Goal: Task Accomplishment & Management: Manage account settings

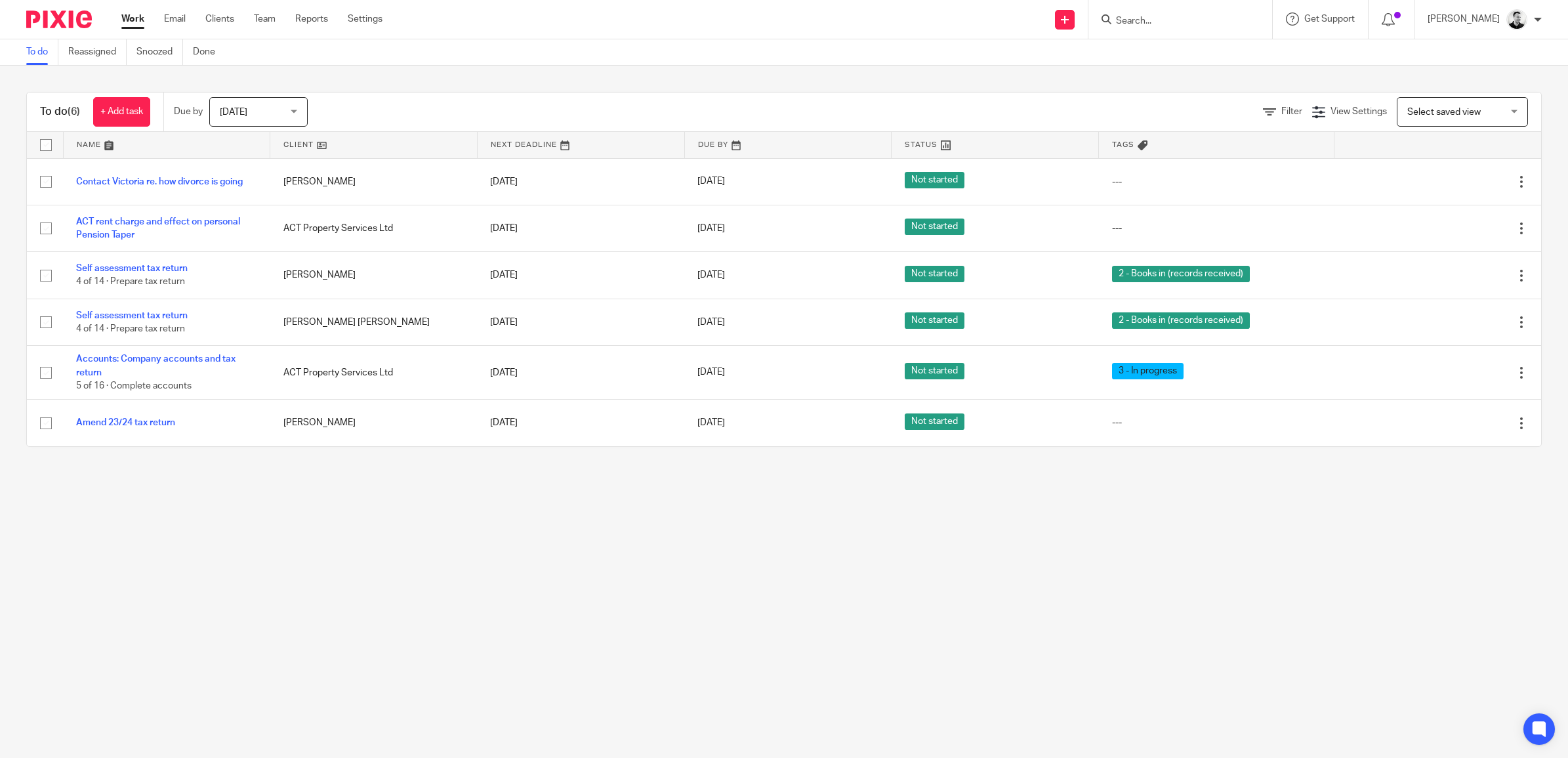
drag, startPoint x: 0, startPoint y: 0, endPoint x: 1163, endPoint y: 19, distance: 1163.2
click at [1163, 19] on input "Search" at bounding box center [1174, 21] width 118 height 12
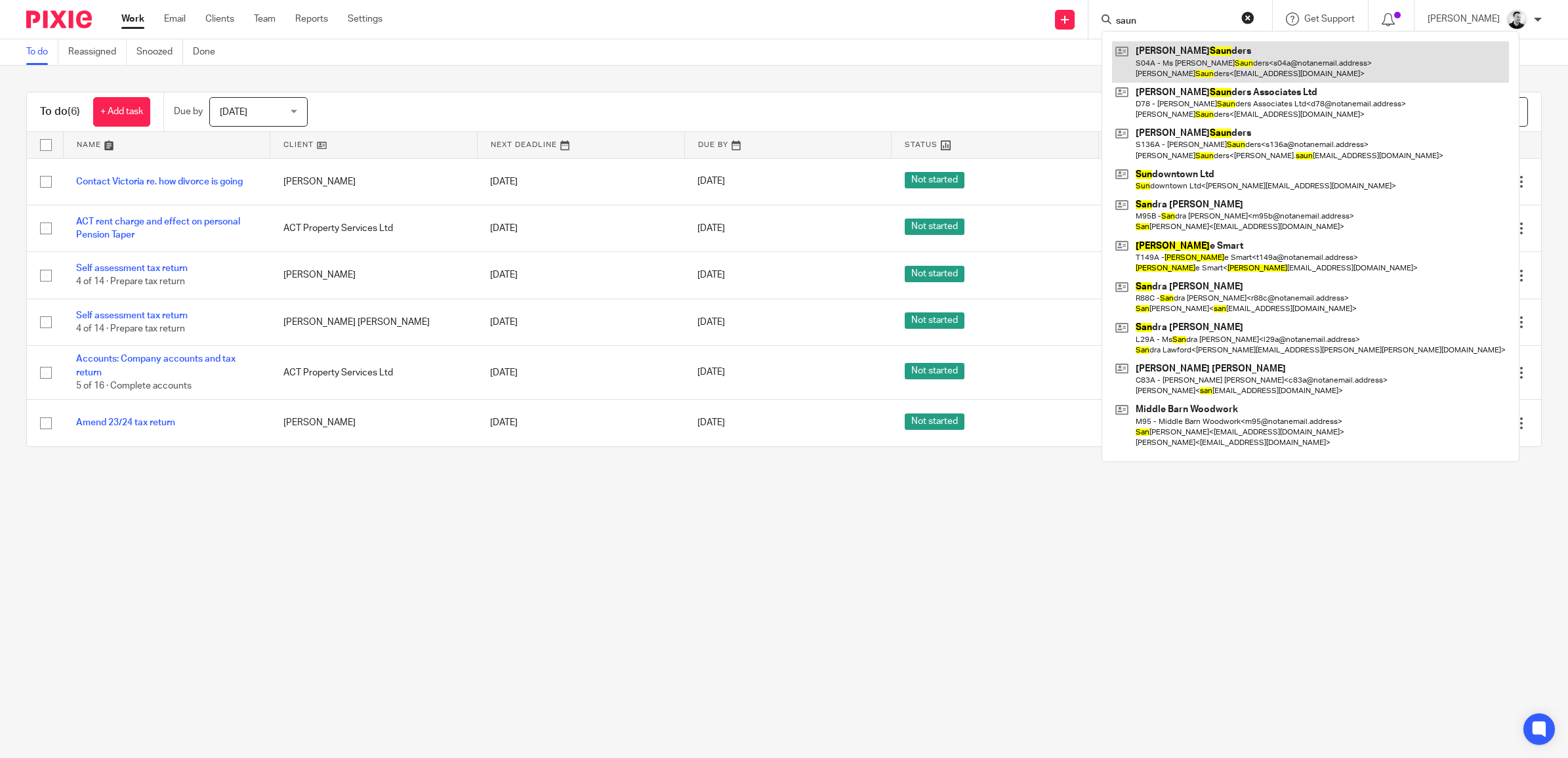
type input "saun"
click at [1169, 55] on link at bounding box center [1311, 62] width 397 height 41
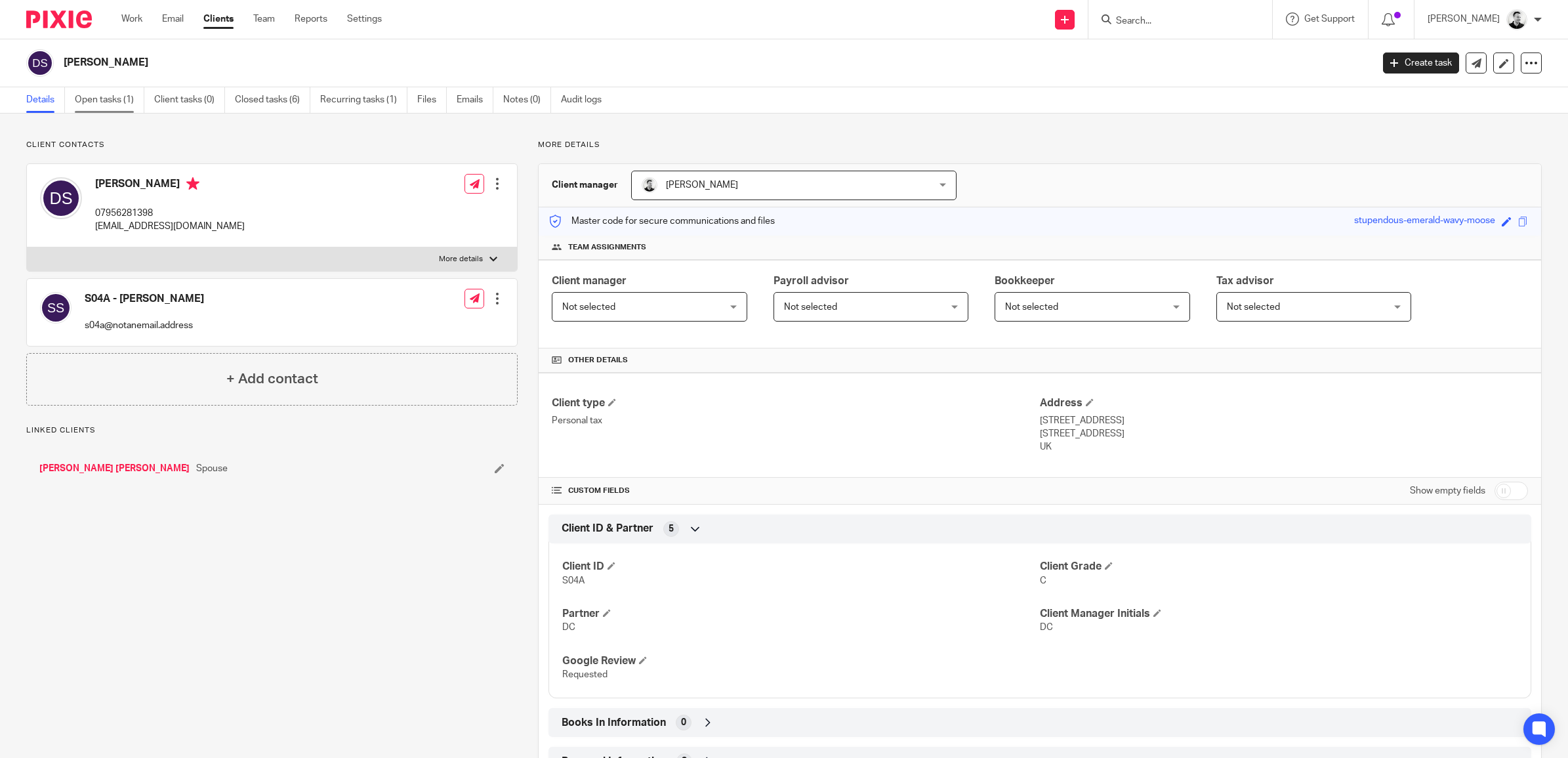
click at [105, 99] on link "Open tasks (1)" at bounding box center [109, 100] width 70 height 26
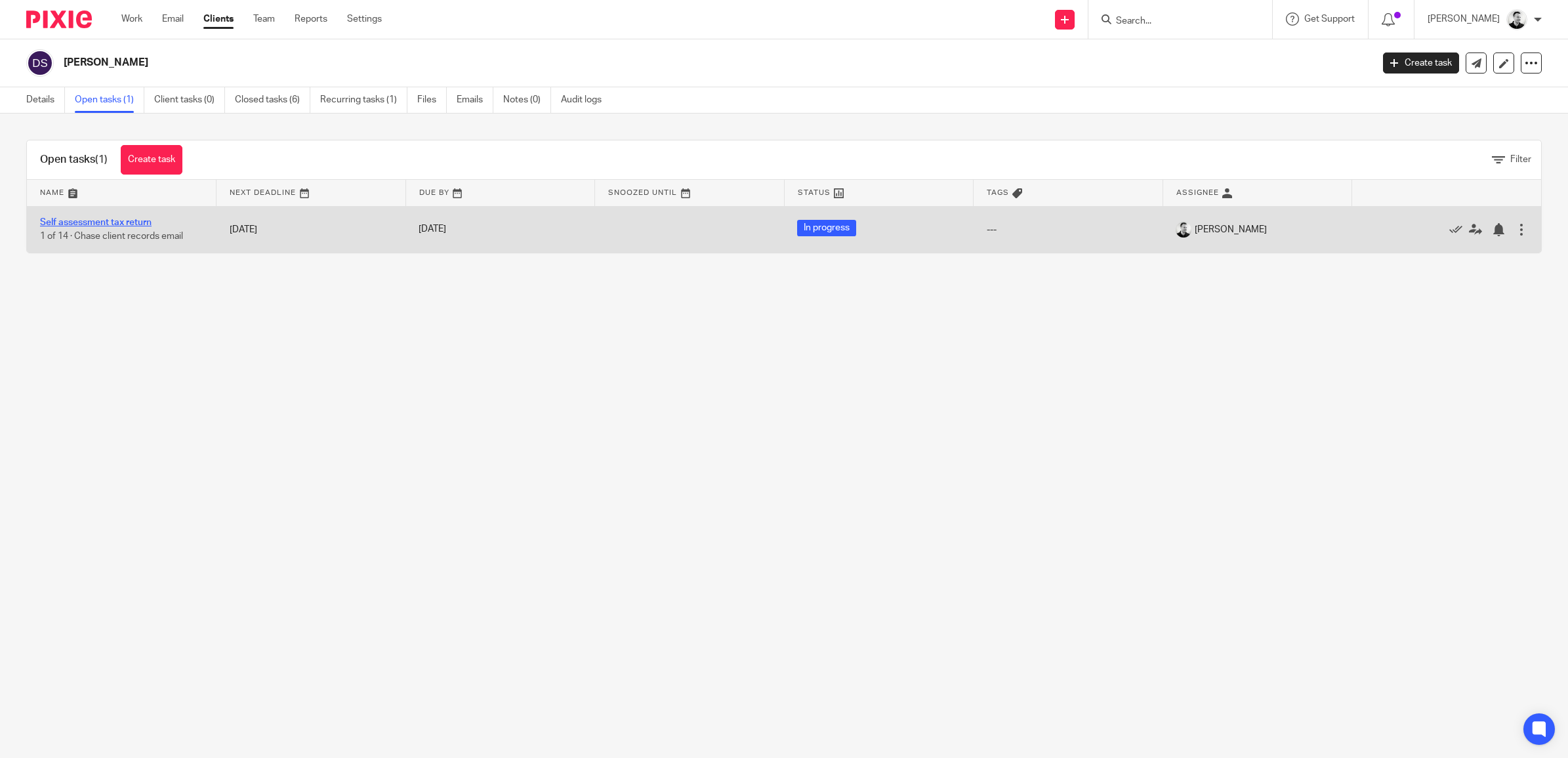
click at [97, 221] on link "Self assessment tax return" at bounding box center [96, 223] width 111 height 9
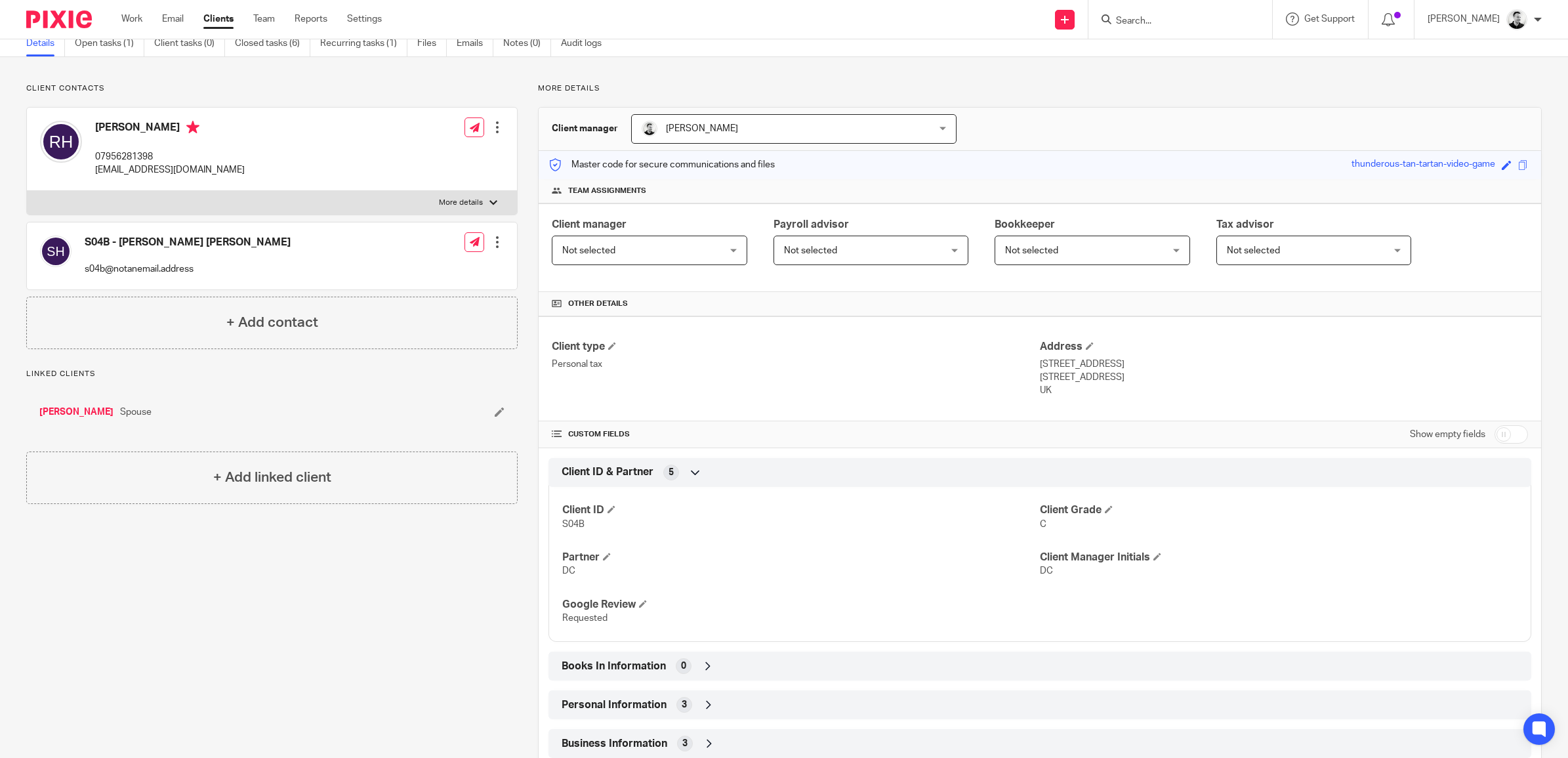
scroll to position [82, 0]
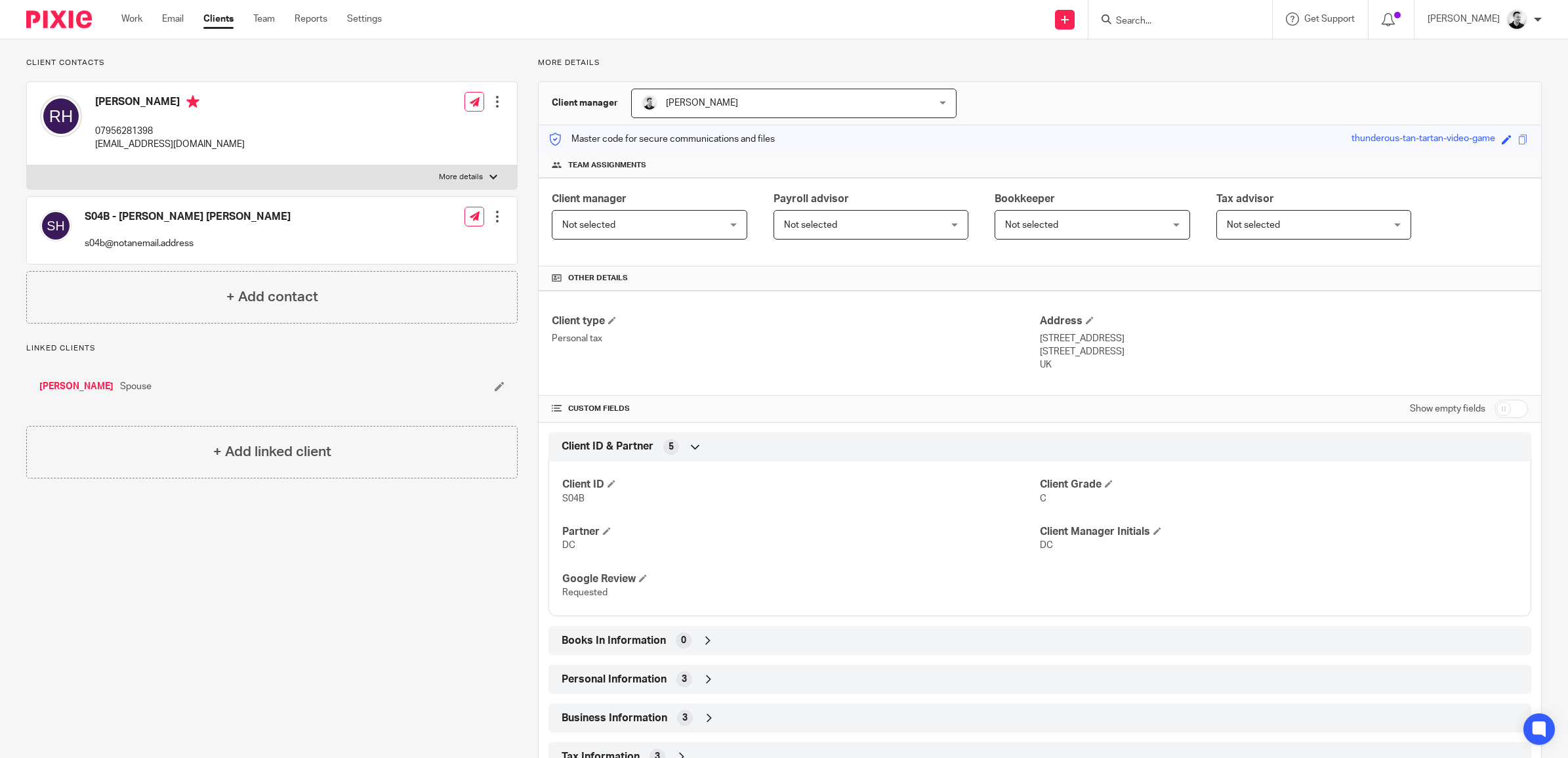
drag, startPoint x: 1491, startPoint y: 411, endPoint x: 1479, endPoint y: 411, distance: 12.0
click at [1495, 411] on input "checkbox" at bounding box center [1511, 409] width 33 height 19
checkbox input "true"
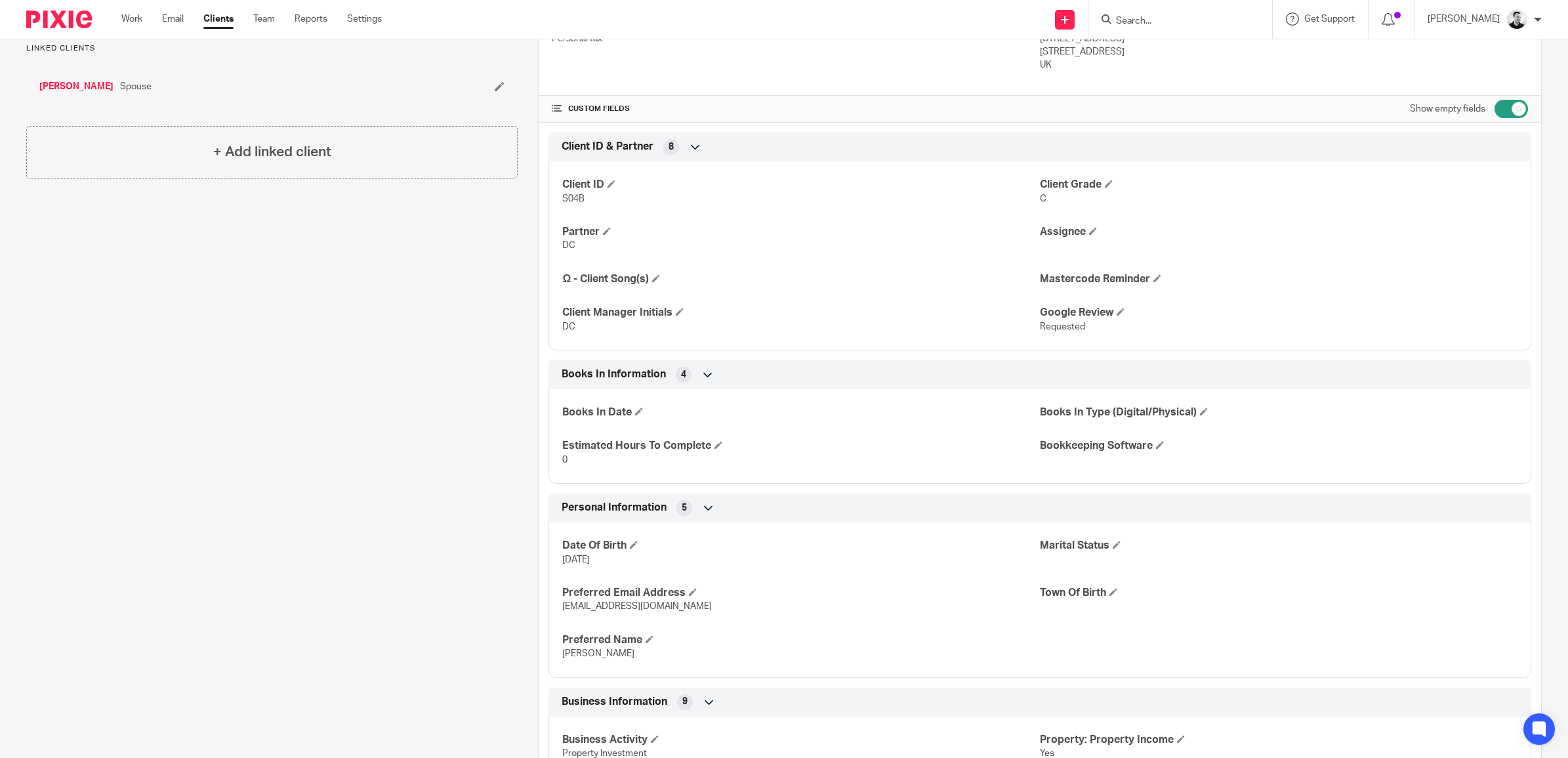
scroll to position [410, 0]
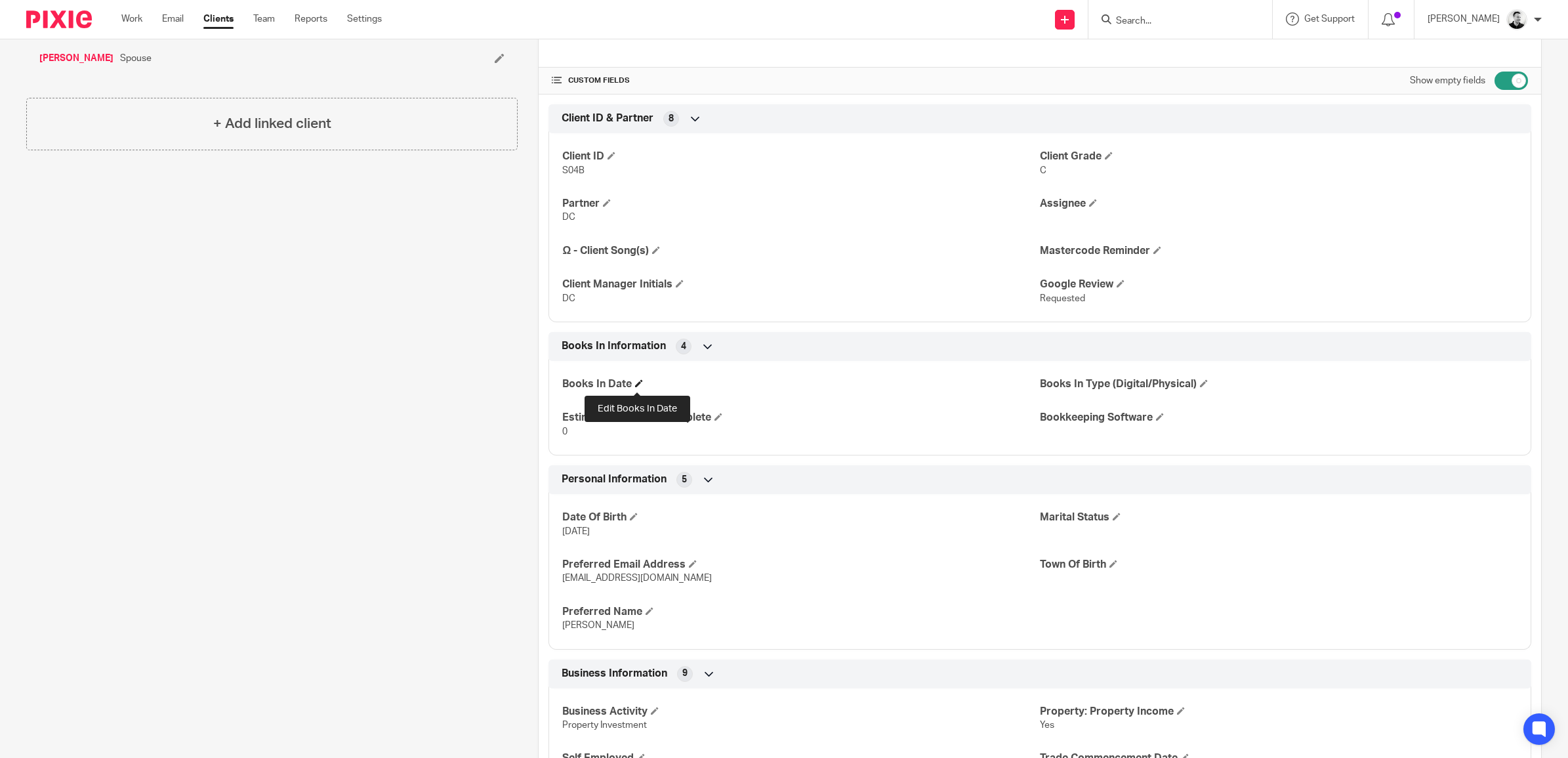
click at [637, 385] on span at bounding box center [639, 383] width 7 height 7
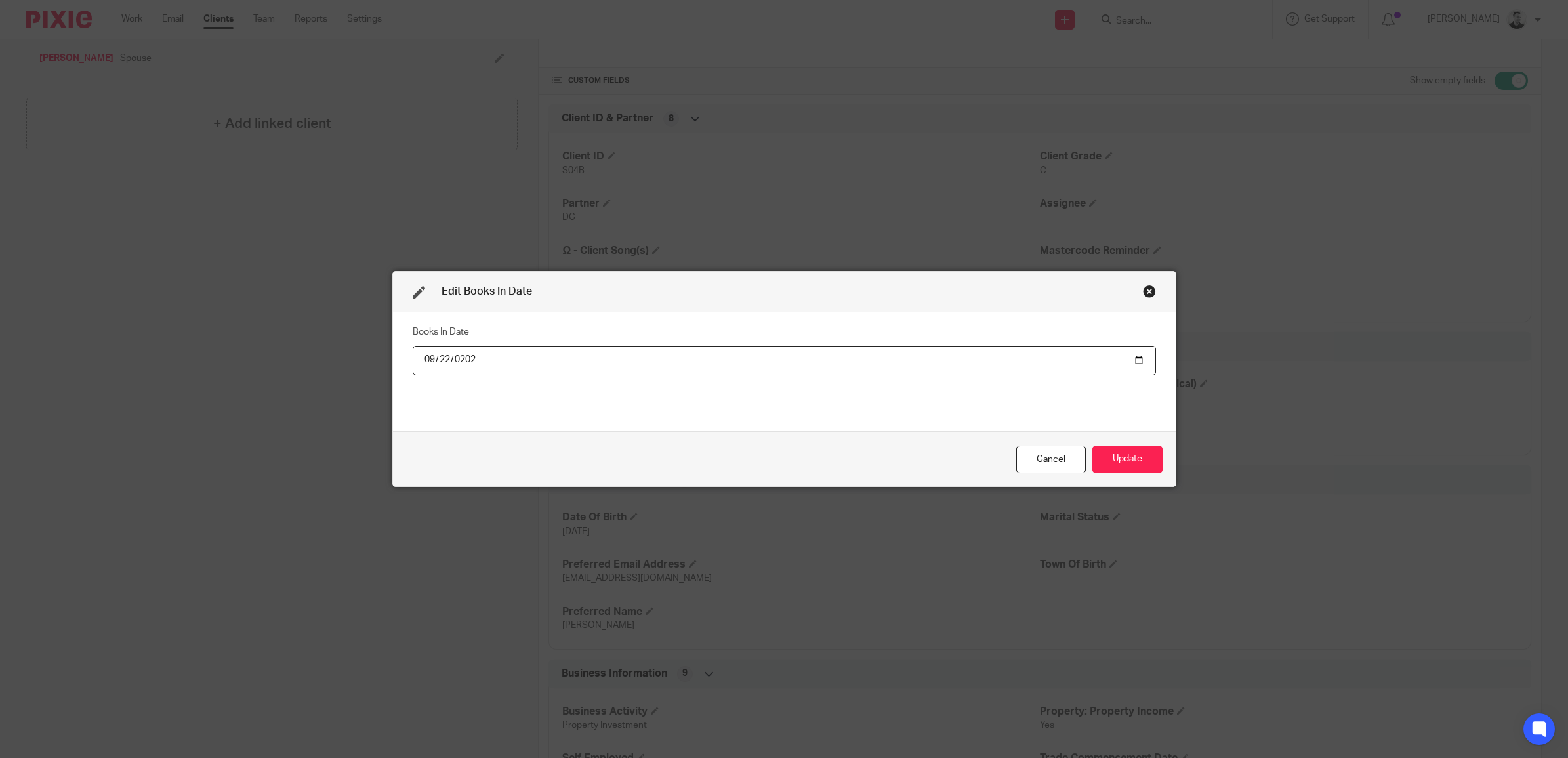
type input "2025-09-22"
click at [1093, 445] on button "Update" at bounding box center [1128, 459] width 71 height 28
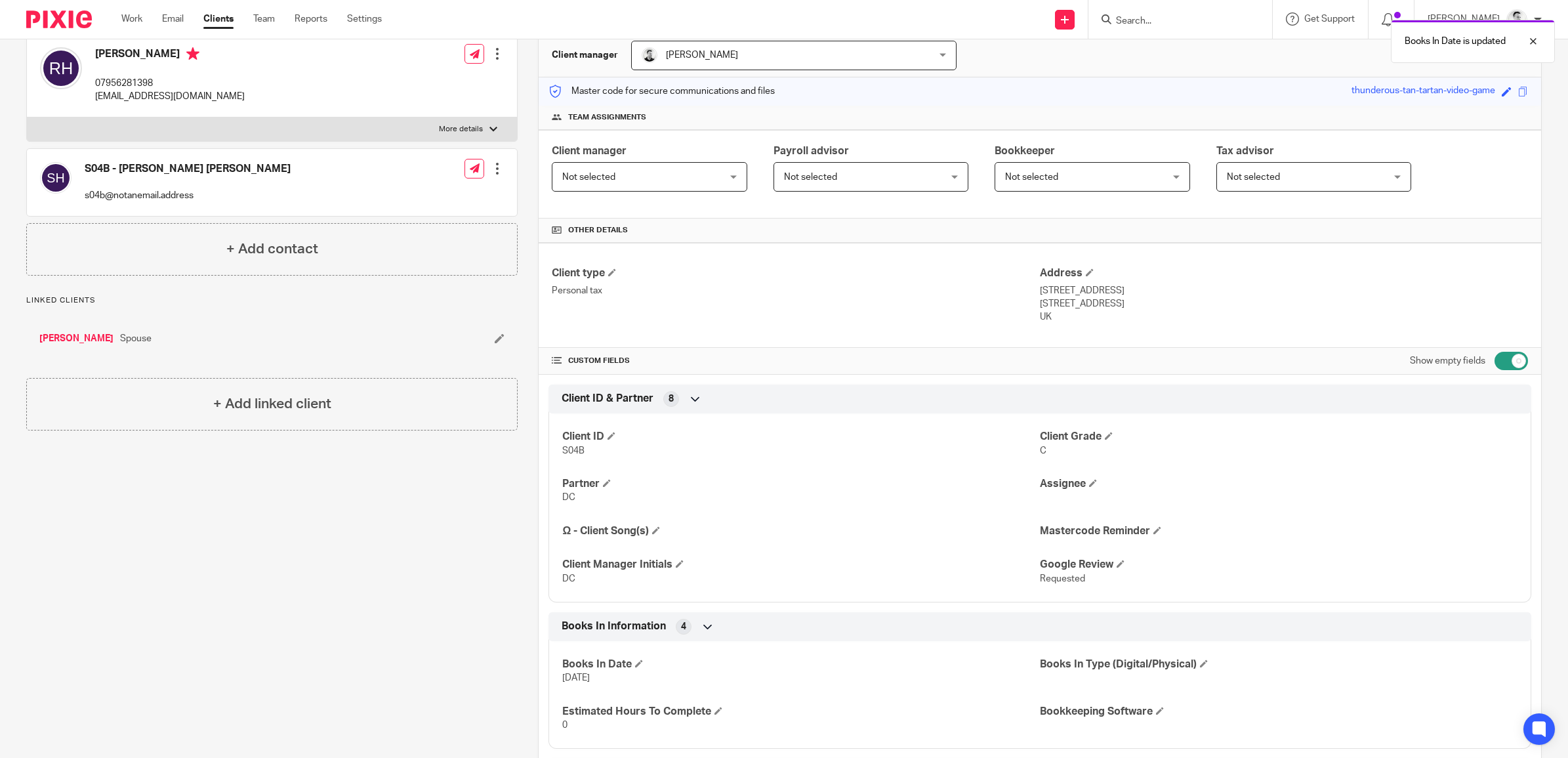
scroll to position [0, 0]
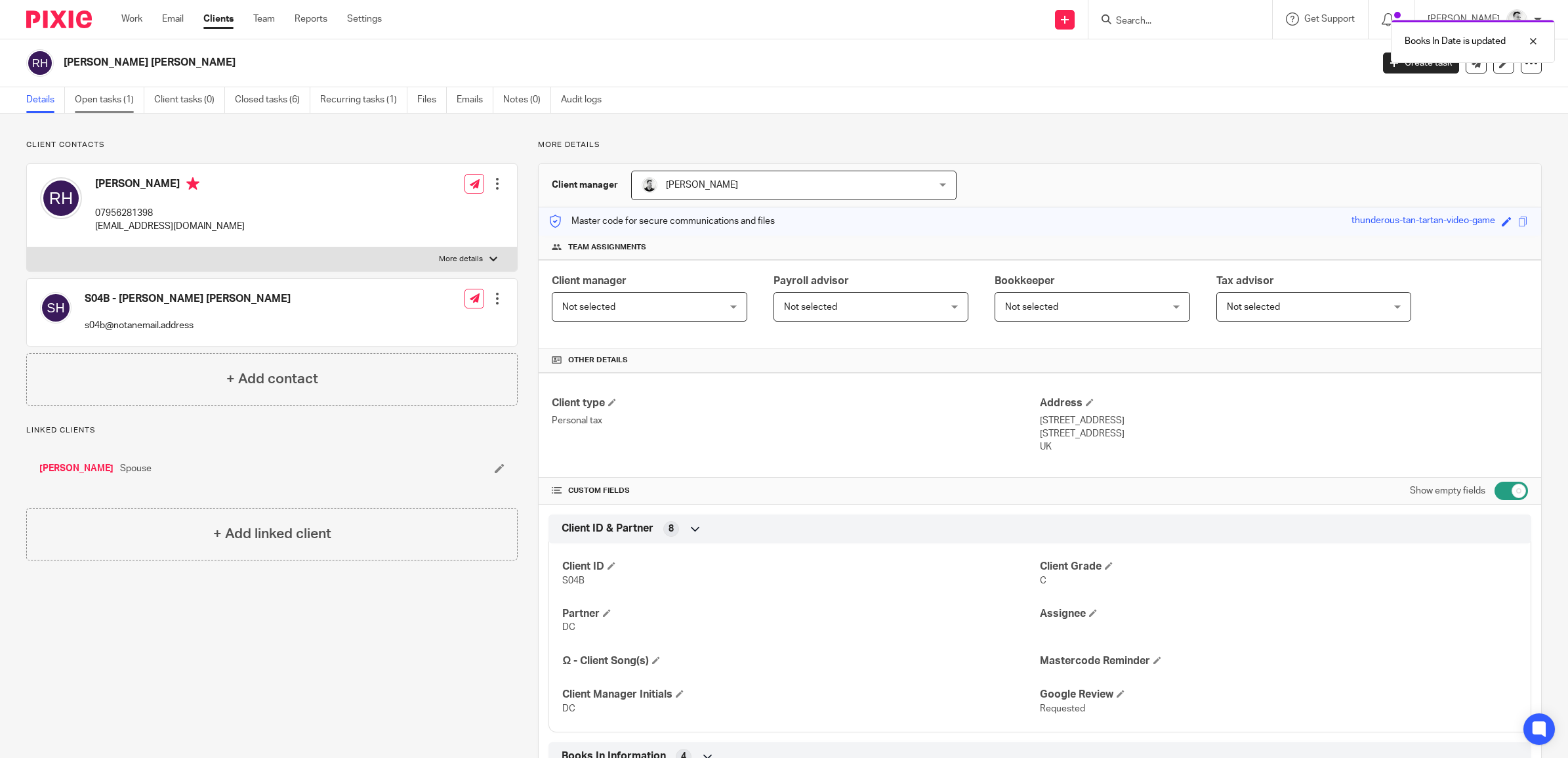
click at [110, 100] on link "Open tasks (1)" at bounding box center [109, 100] width 70 height 26
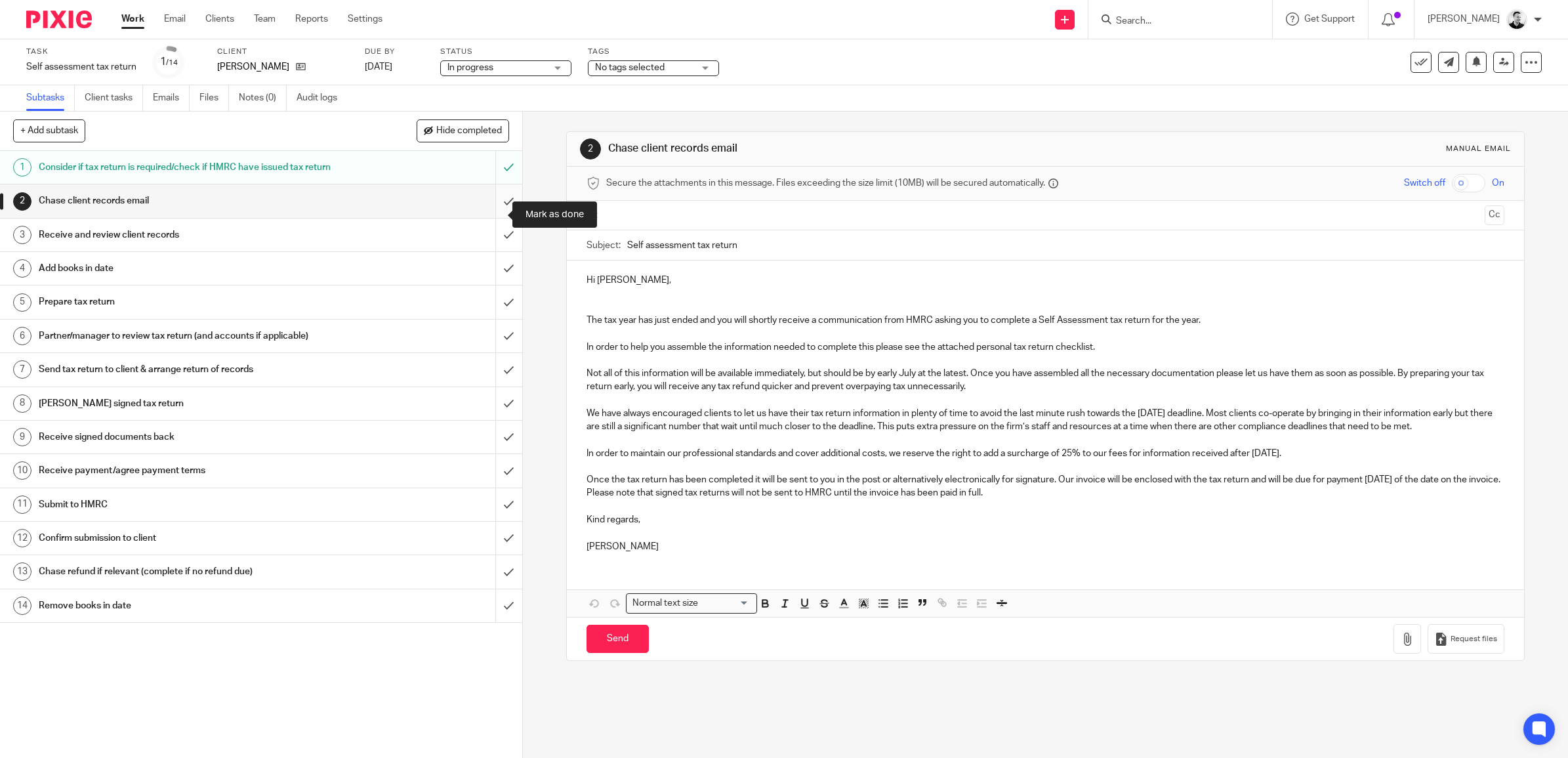
click at [490, 215] on input "submit" at bounding box center [261, 200] width 522 height 32
click at [489, 245] on input "submit" at bounding box center [261, 235] width 522 height 32
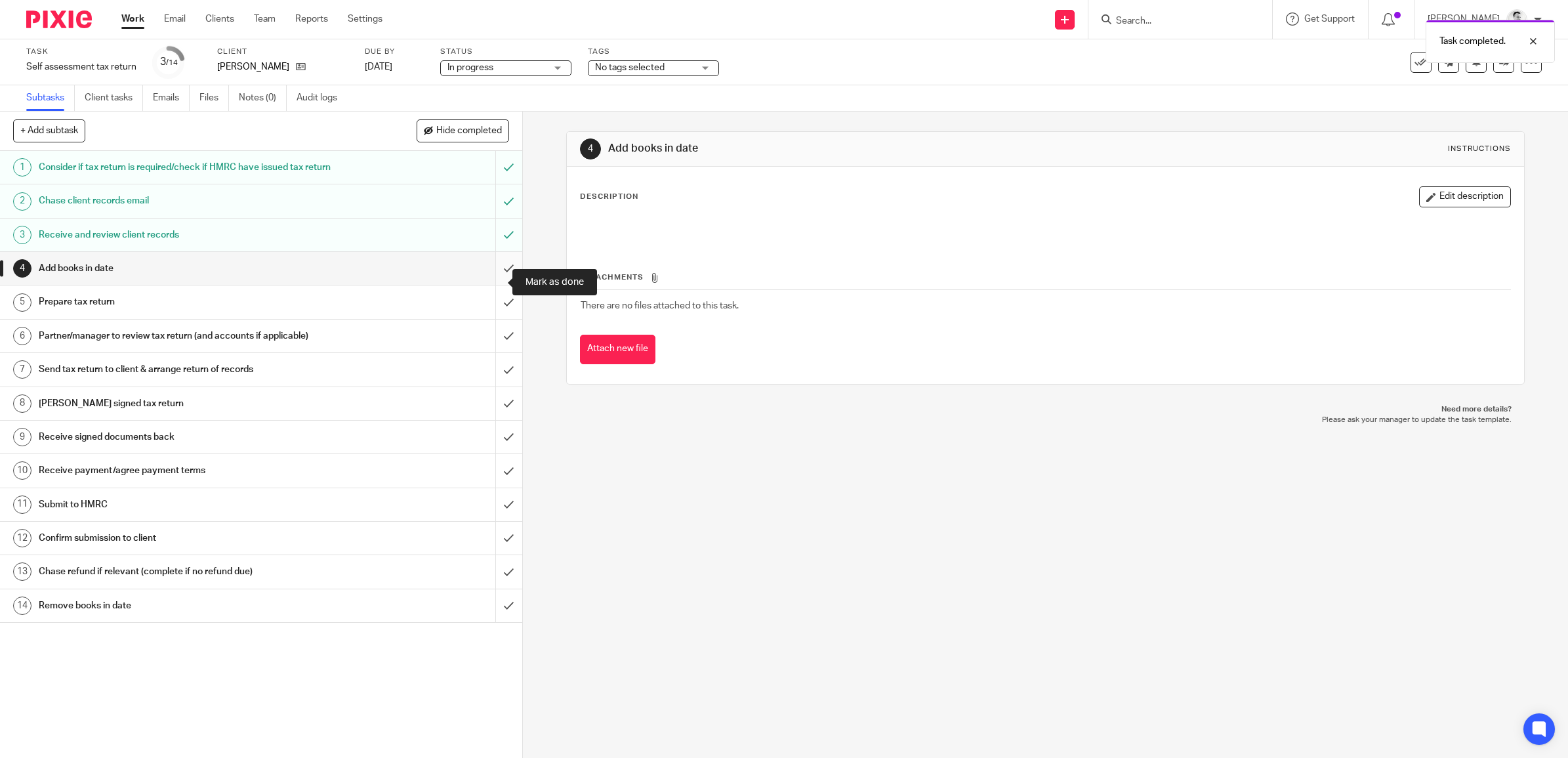
click at [490, 284] on input "submit" at bounding box center [261, 268] width 522 height 32
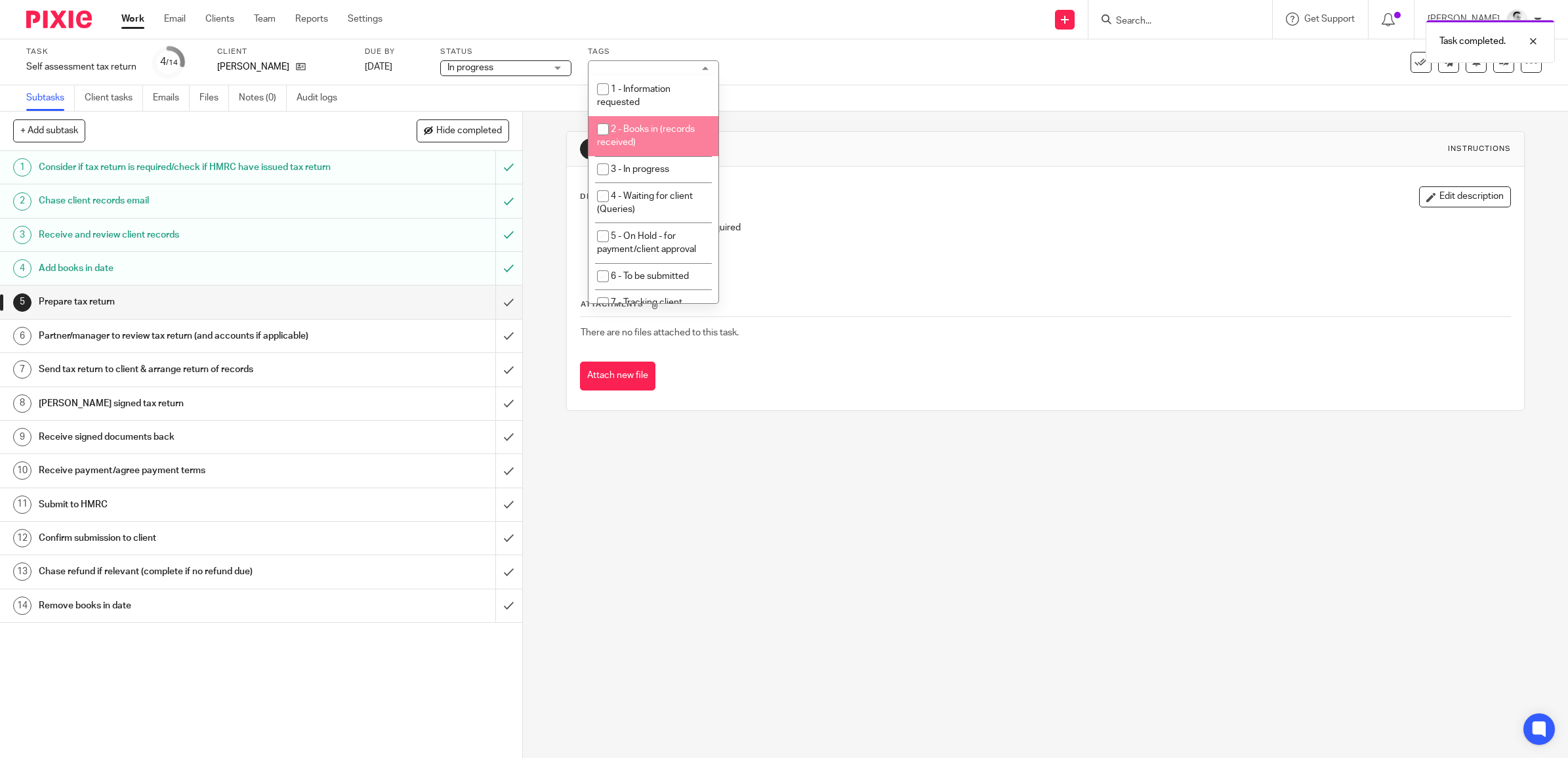
click at [661, 135] on li "2 - Books in (records received)" at bounding box center [653, 135] width 130 height 40
checkbox input "true"
click at [759, 63] on div "Task Self assessment tax return Save Self assessment tax return 4 /14 Client [P…" at bounding box center [658, 62] width 1264 height 32
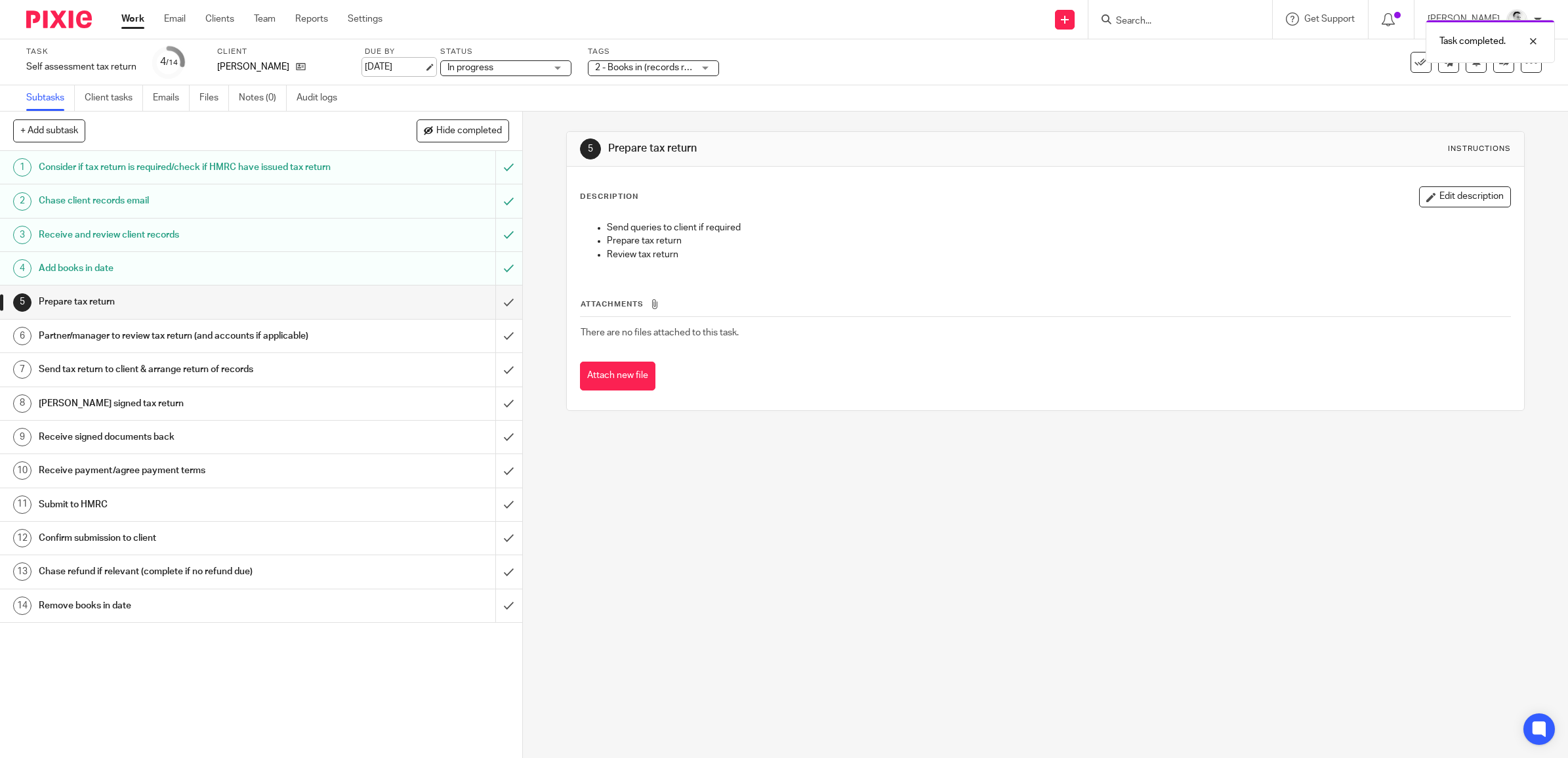
click at [405, 61] on link "[DATE]" at bounding box center [394, 67] width 59 height 14
click at [296, 67] on icon at bounding box center [301, 66] width 10 height 10
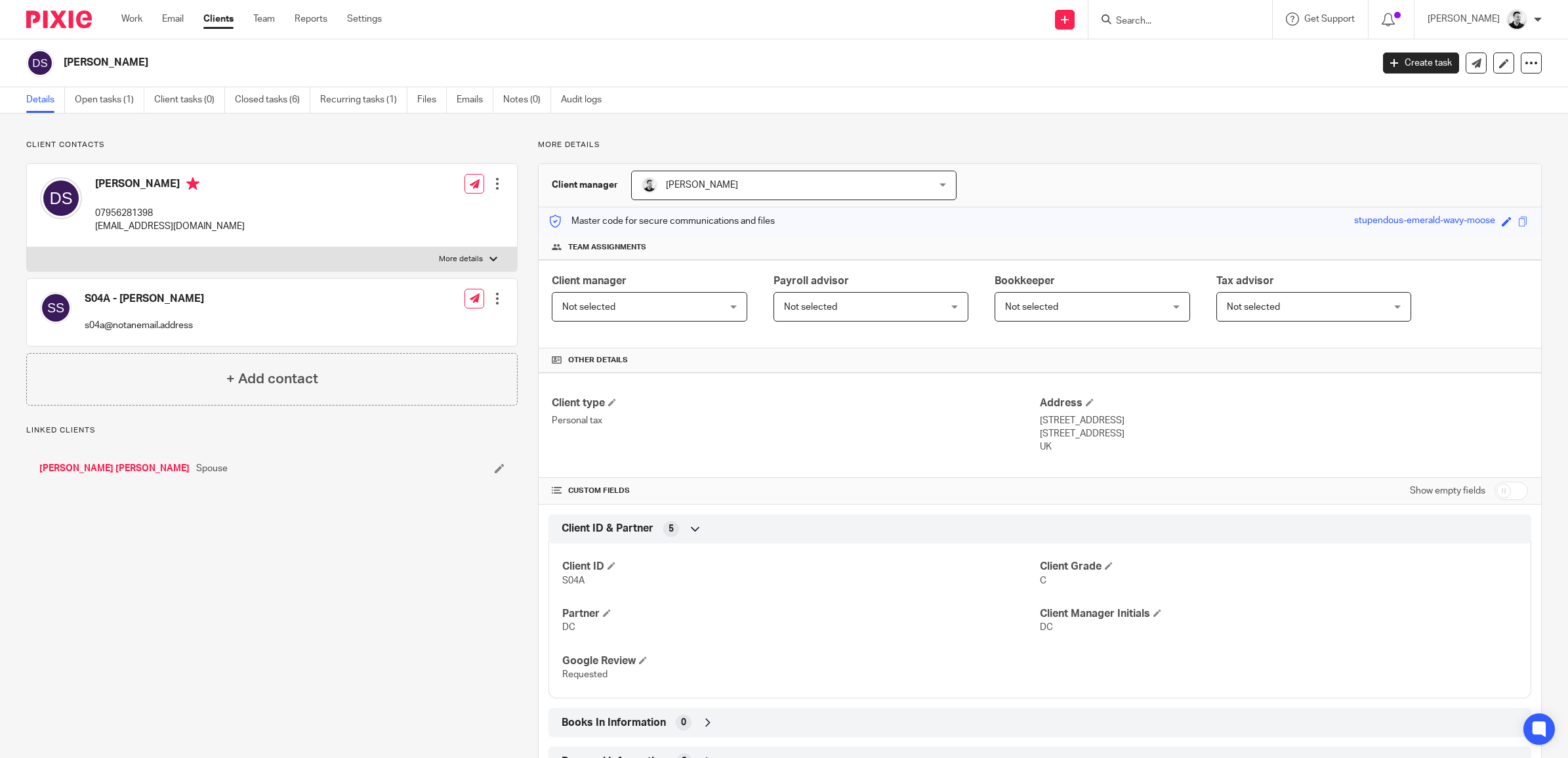
click at [1495, 495] on input "checkbox" at bounding box center [1511, 491] width 33 height 19
checkbox input "true"
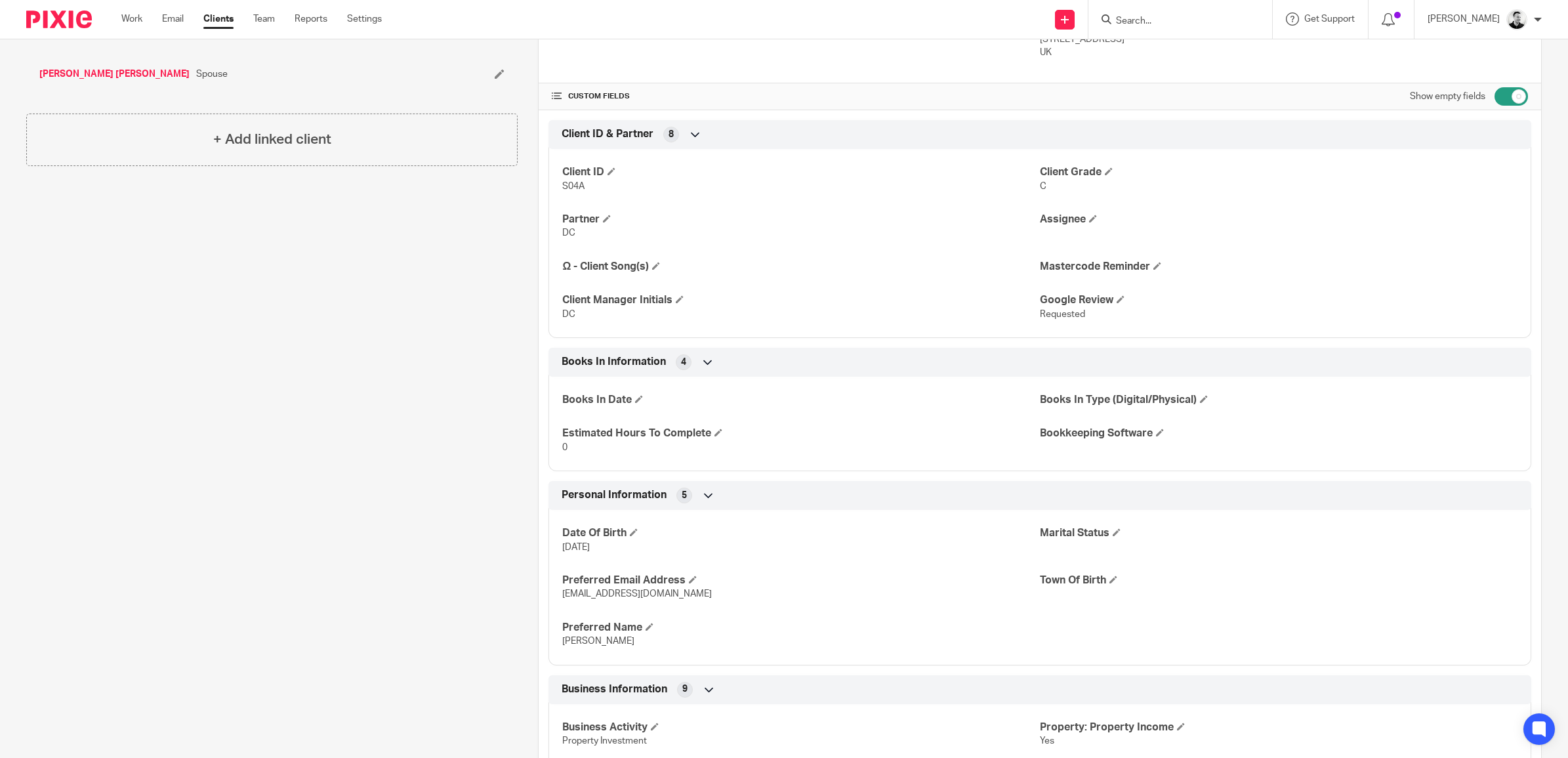
scroll to position [410, 0]
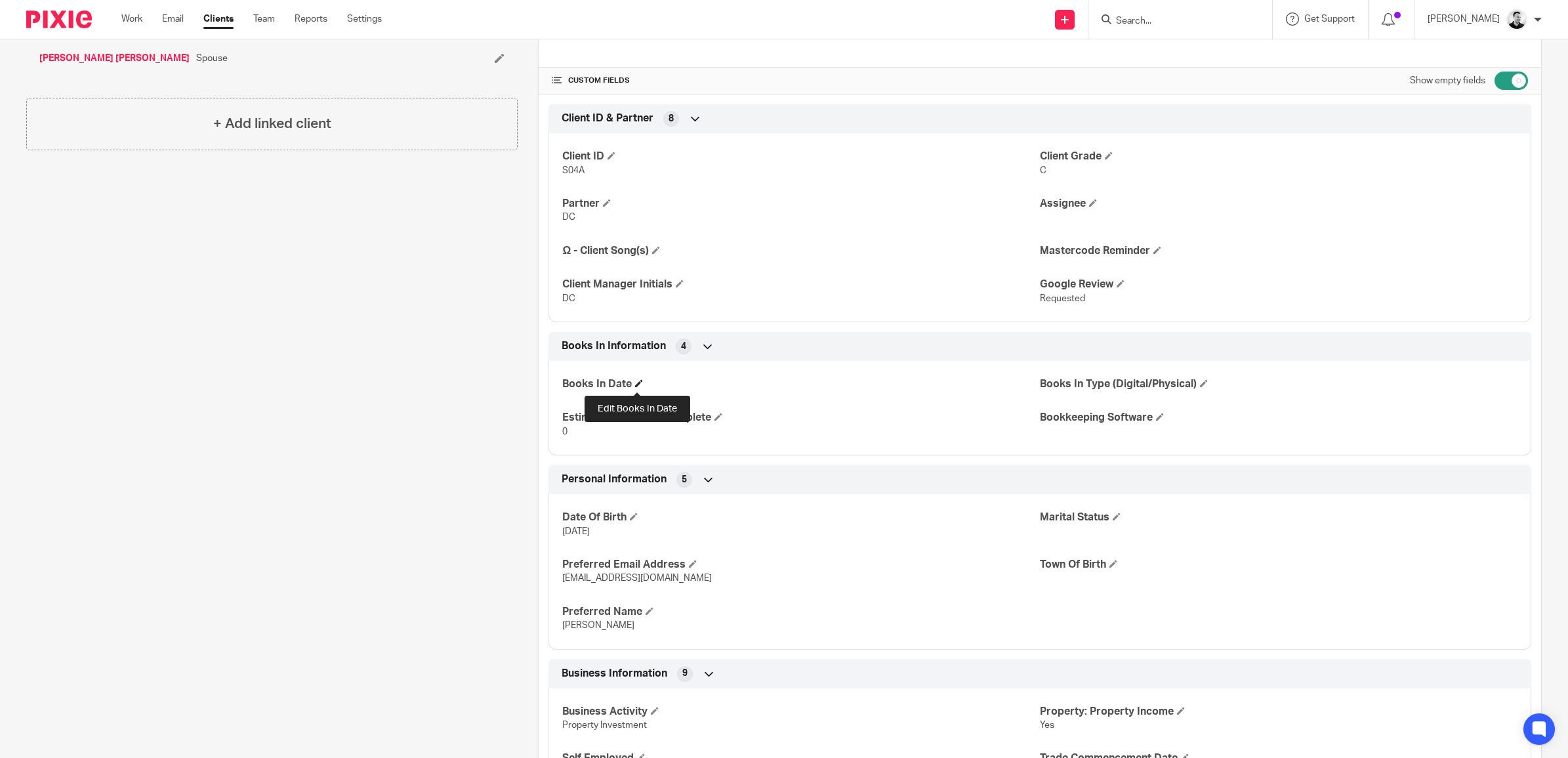
click at [640, 385] on span at bounding box center [639, 383] width 7 height 7
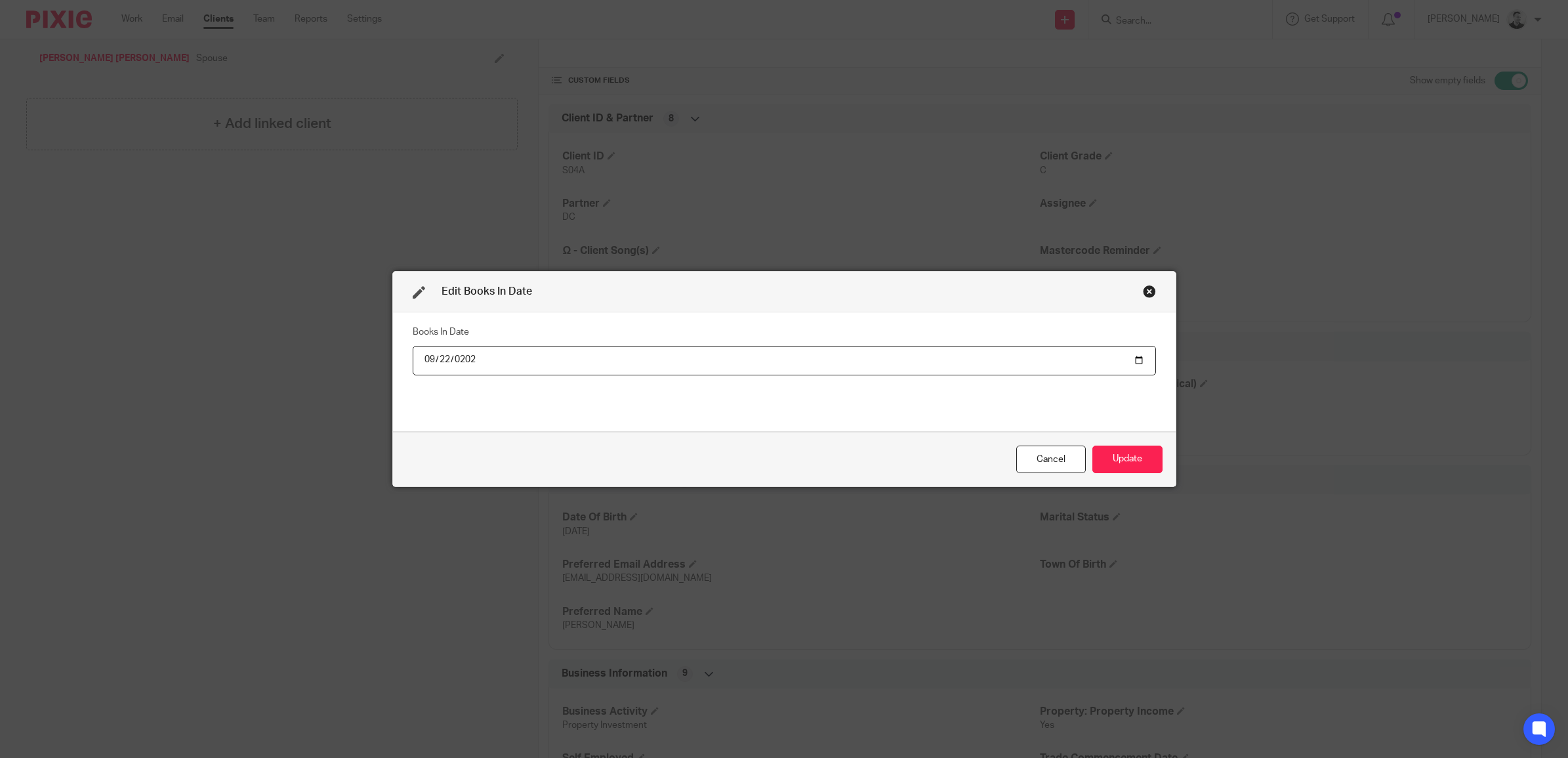
type input "2025-09-22"
click at [1093, 445] on button "Update" at bounding box center [1128, 459] width 71 height 28
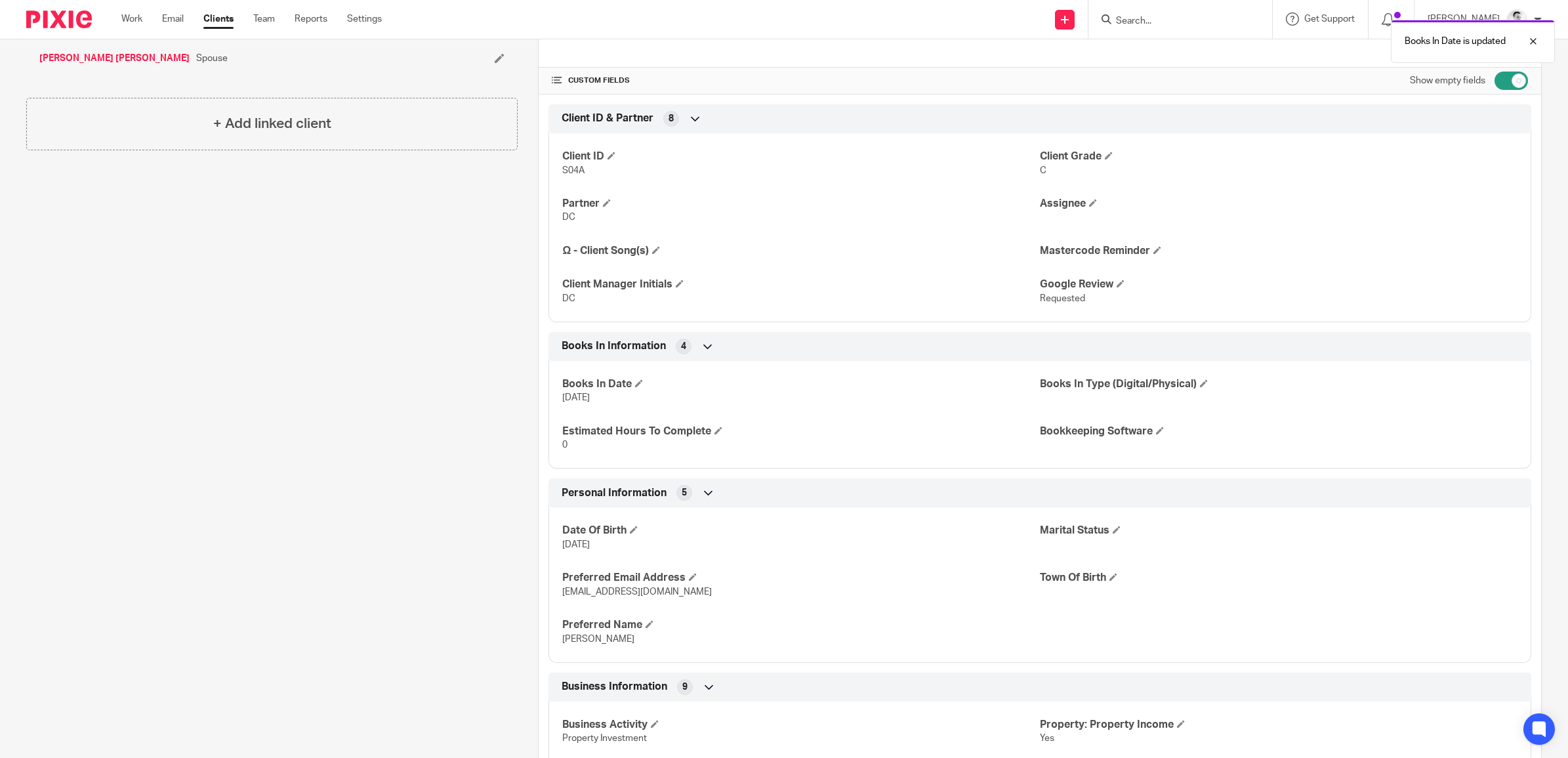
scroll to position [0, 0]
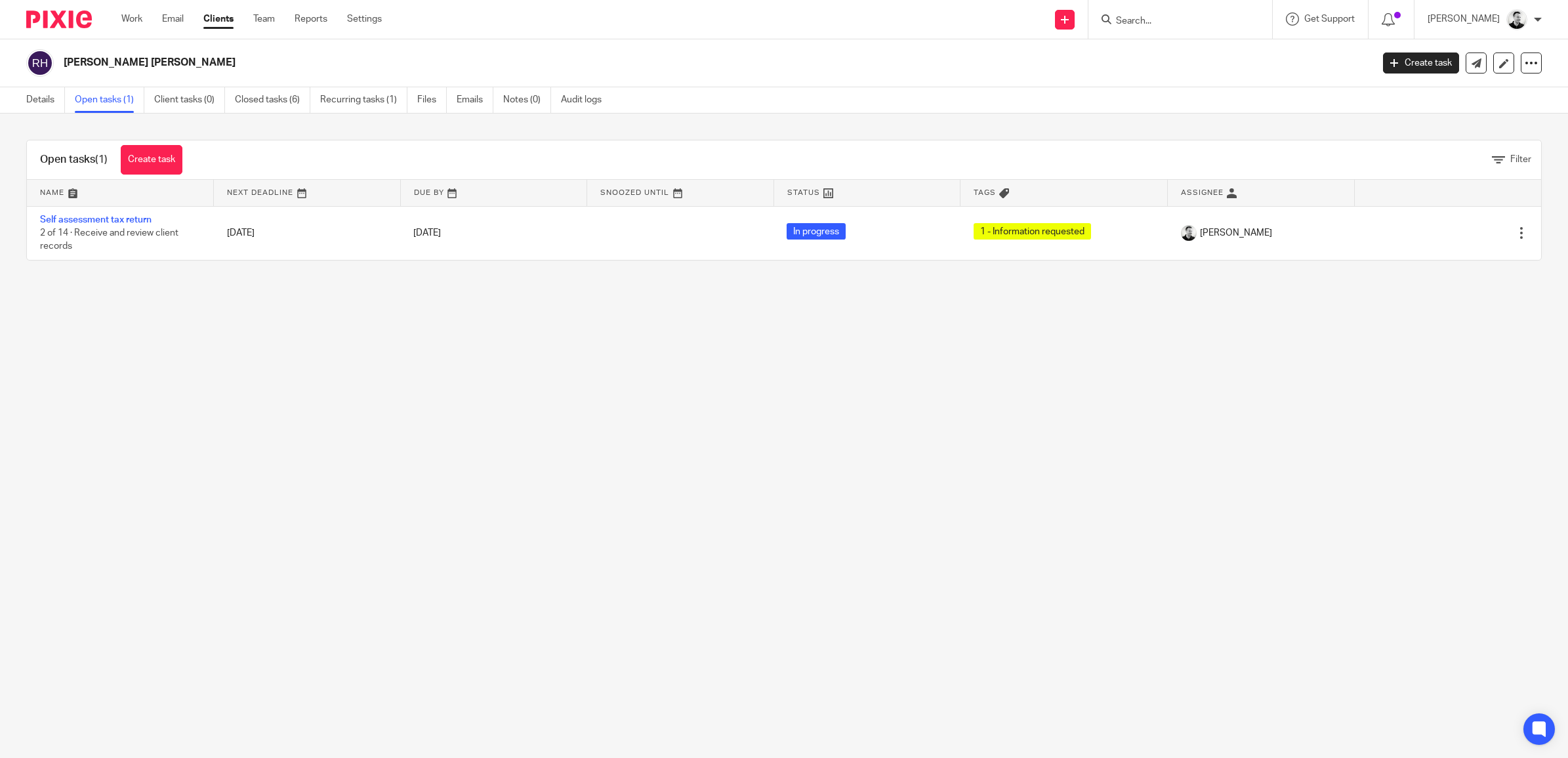
click at [438, 231] on link "31 Oct 2025" at bounding box center [443, 233] width 59 height 14
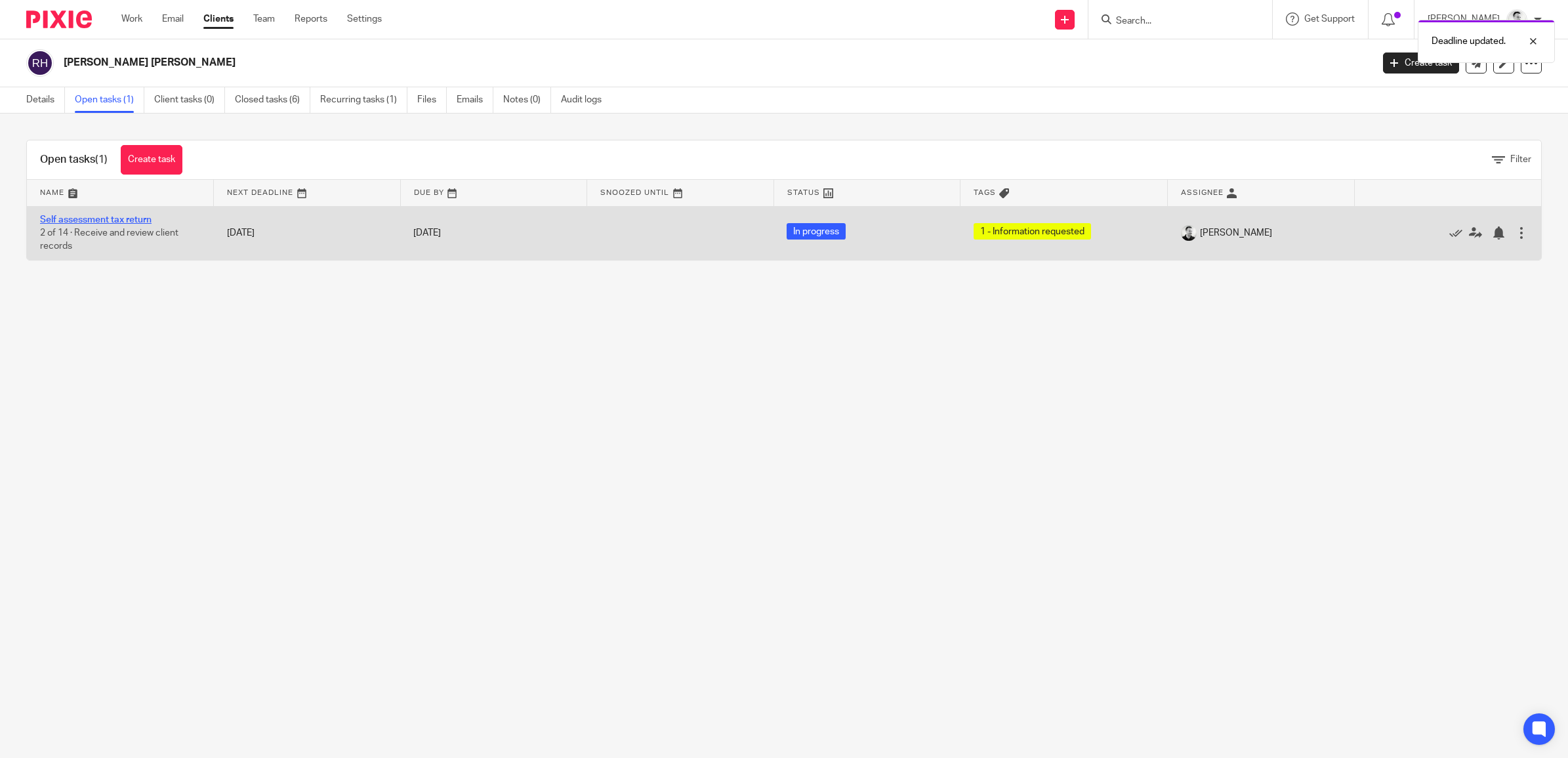
click at [134, 218] on link "Self assessment tax return" at bounding box center [96, 220] width 111 height 9
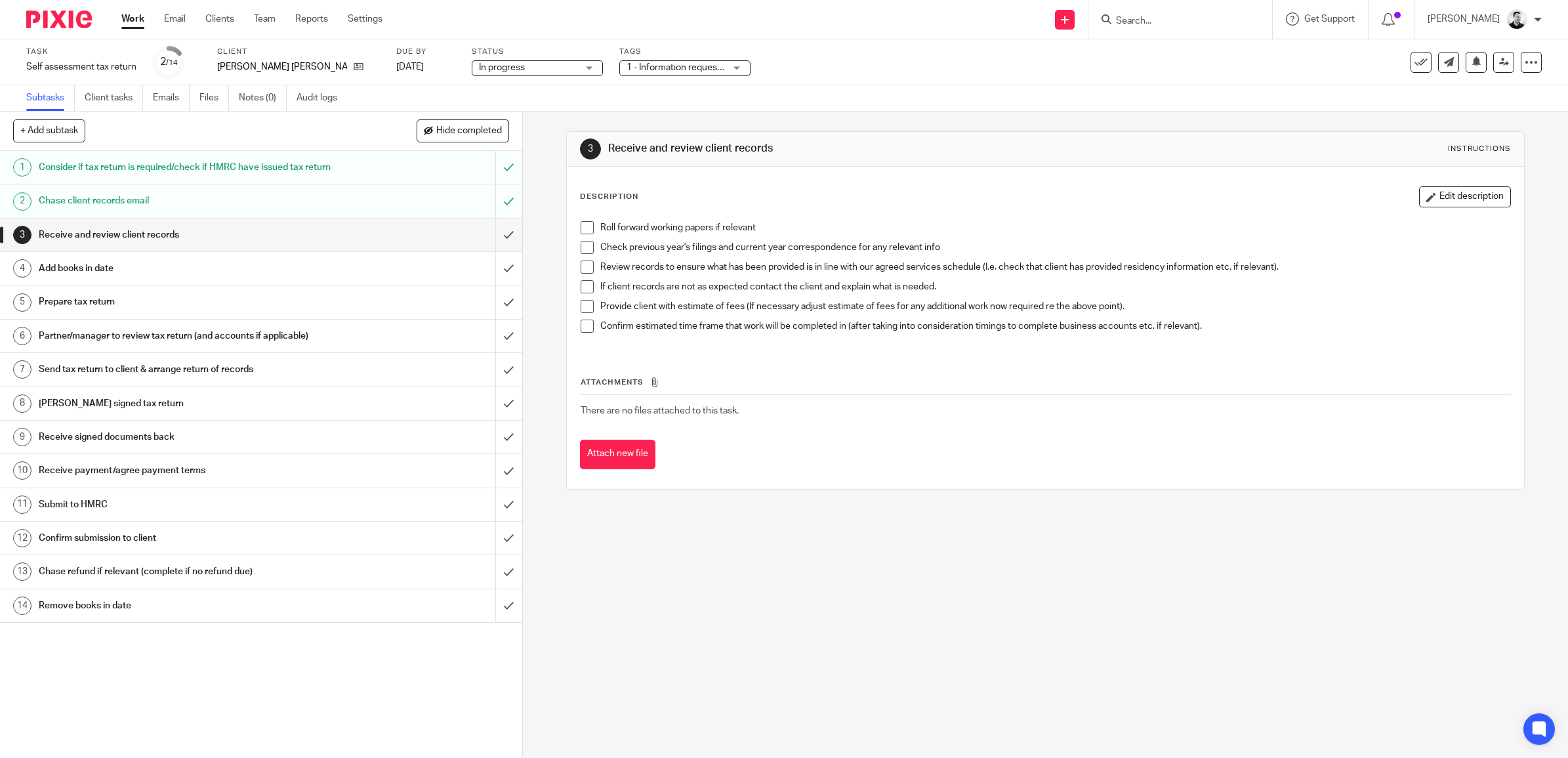
click at [679, 71] on span "1 - Information requested" at bounding box center [678, 68] width 104 height 9
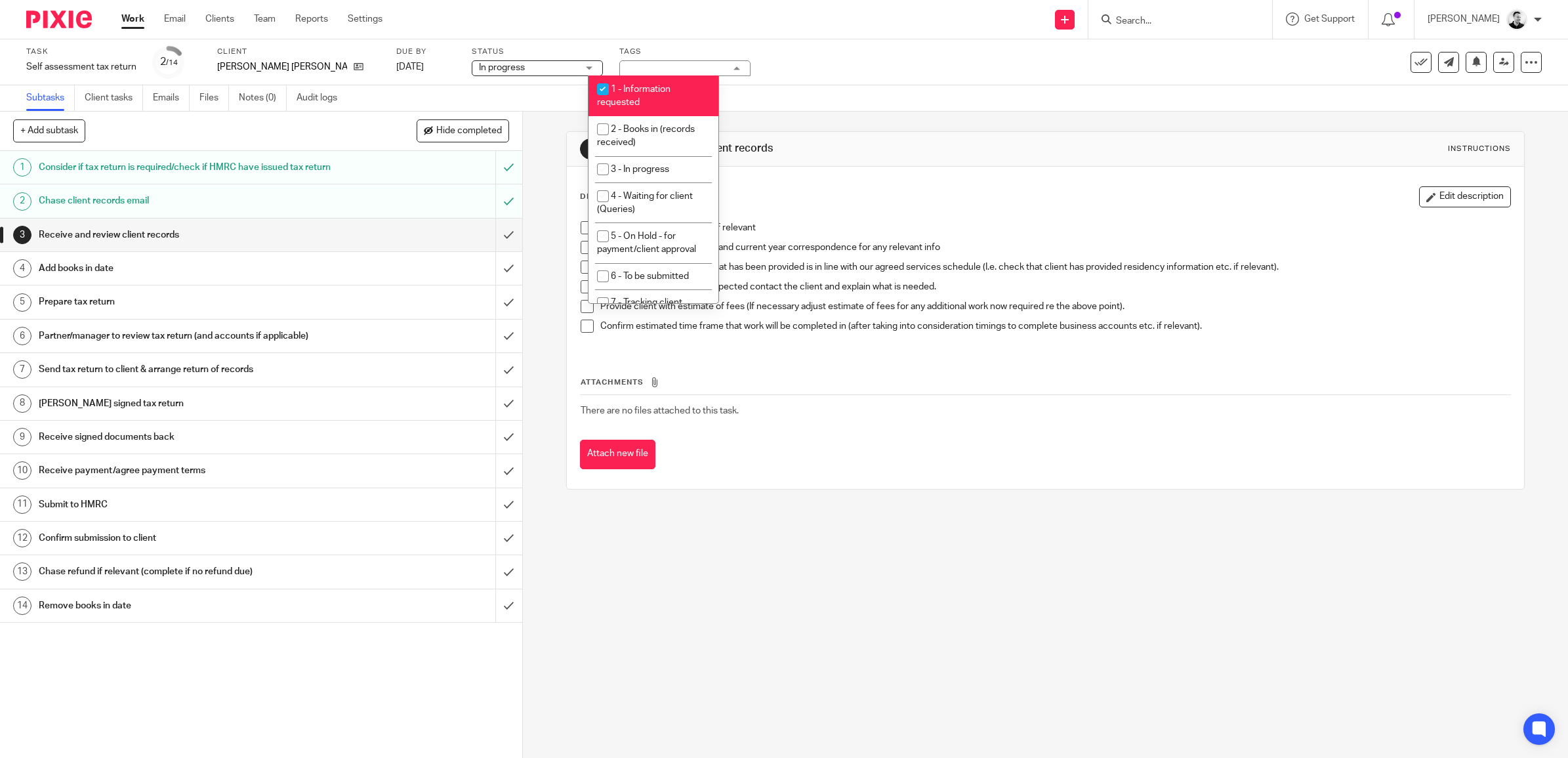
click at [636, 97] on span "1 - Information requested" at bounding box center [634, 96] width 73 height 23
checkbox input "false"
click at [636, 129] on span "2 - Books in (records received)" at bounding box center [646, 135] width 97 height 23
checkbox input "true"
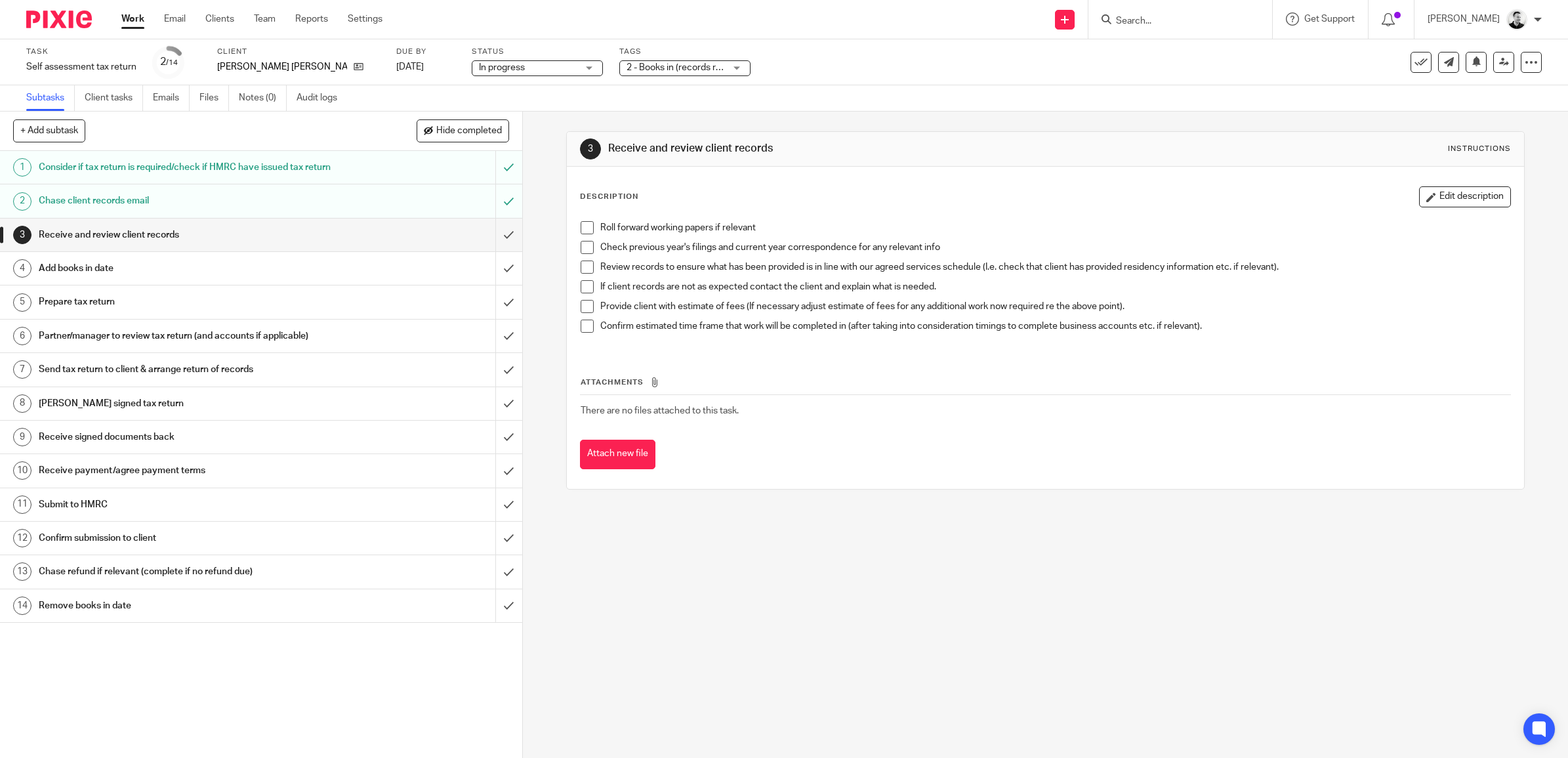
click at [811, 86] on div "Subtasks Client tasks Emails Files Notes (0) Audit logs" at bounding box center [784, 98] width 1568 height 26
click at [502, 68] on span "In progress" at bounding box center [528, 68] width 98 height 14
click at [502, 68] on div "In progress In progress" at bounding box center [537, 68] width 131 height 16
click at [490, 246] on input "submit" at bounding box center [261, 235] width 522 height 32
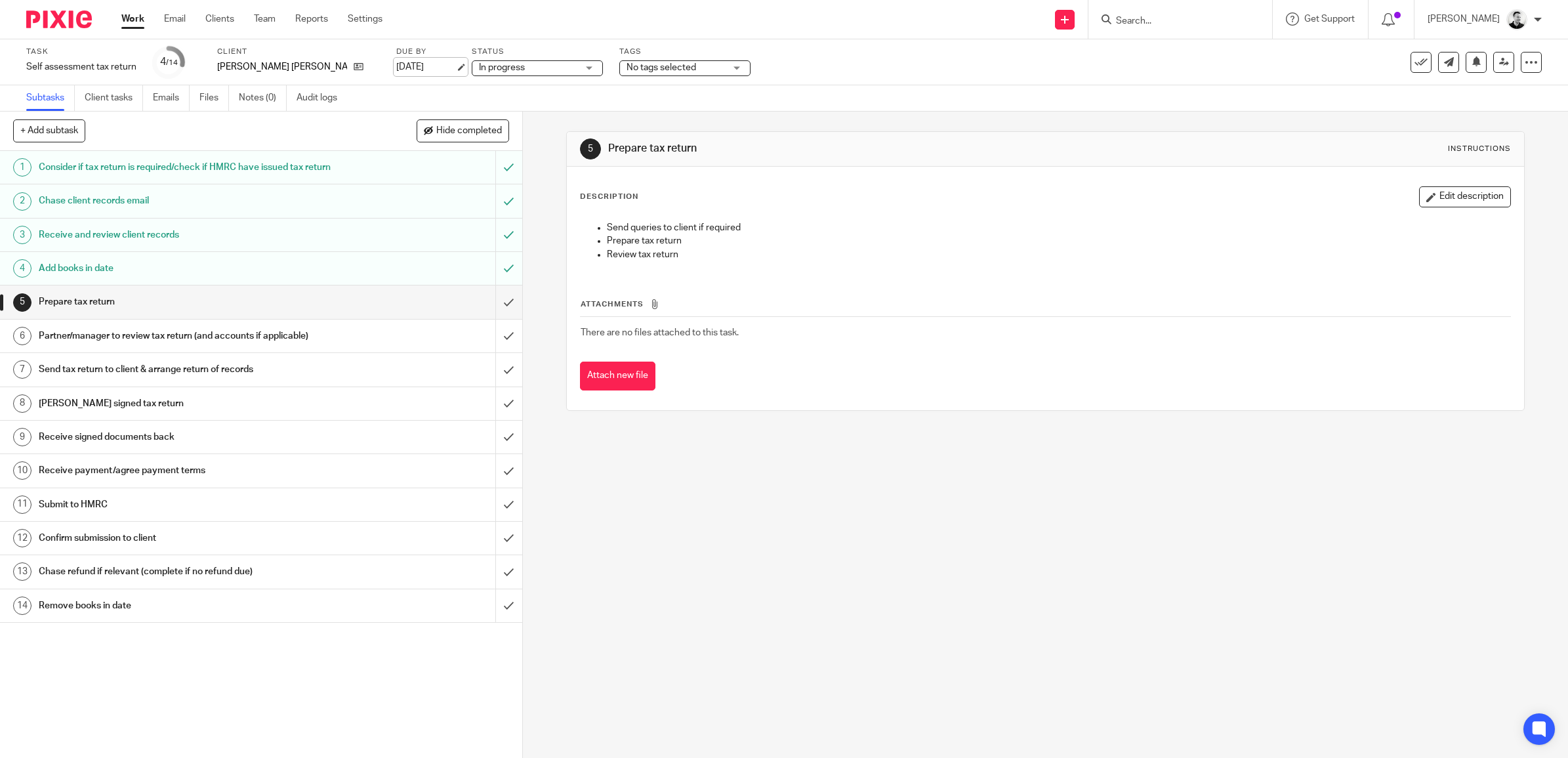
click at [396, 66] on link "[DATE]" at bounding box center [426, 67] width 59 height 14
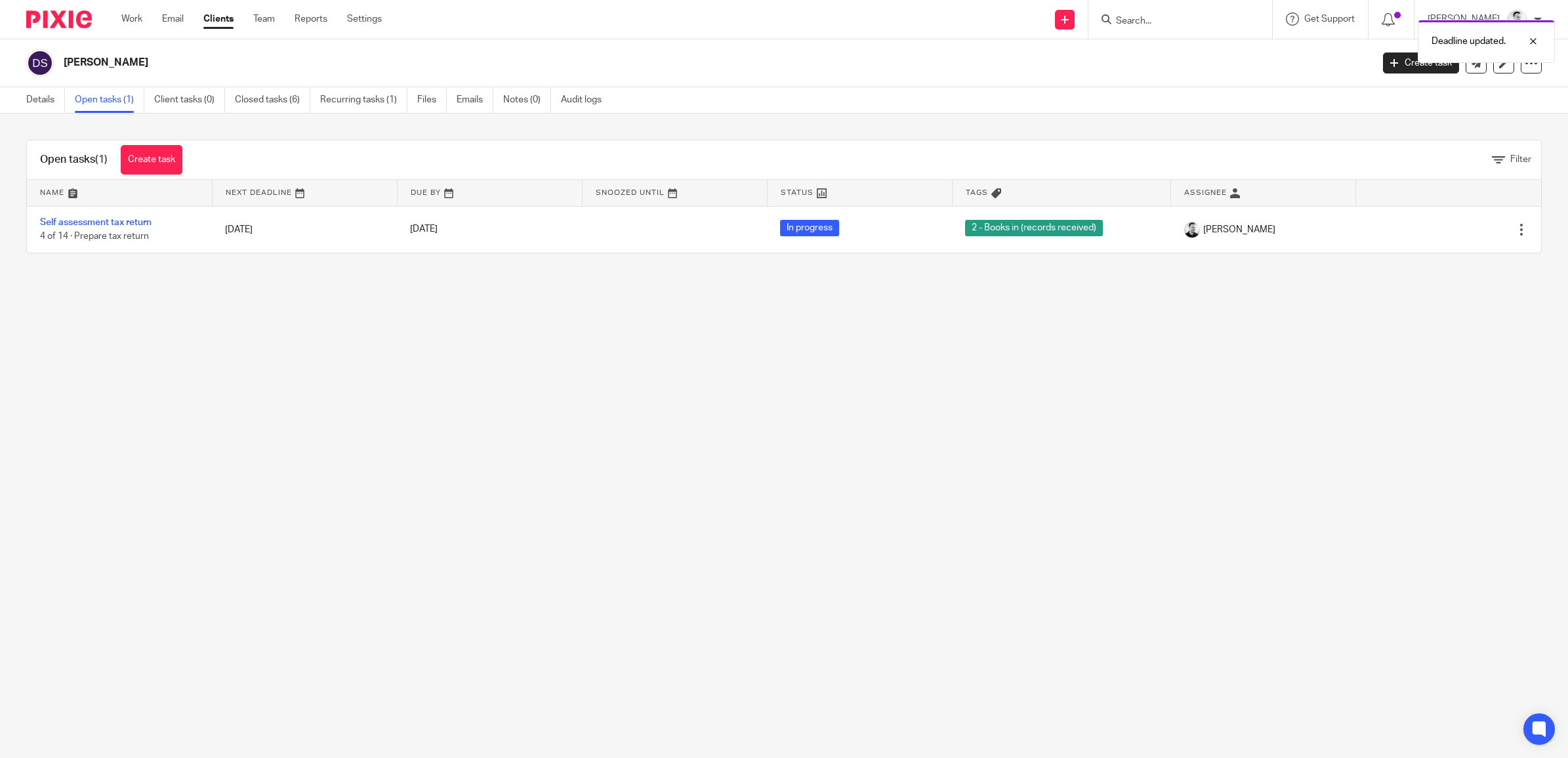
click at [416, 384] on main "[PERSON_NAME] Create task Update from Companies House Export data Merge Archive…" at bounding box center [784, 379] width 1568 height 758
click at [129, 18] on link "Work" at bounding box center [132, 19] width 21 height 13
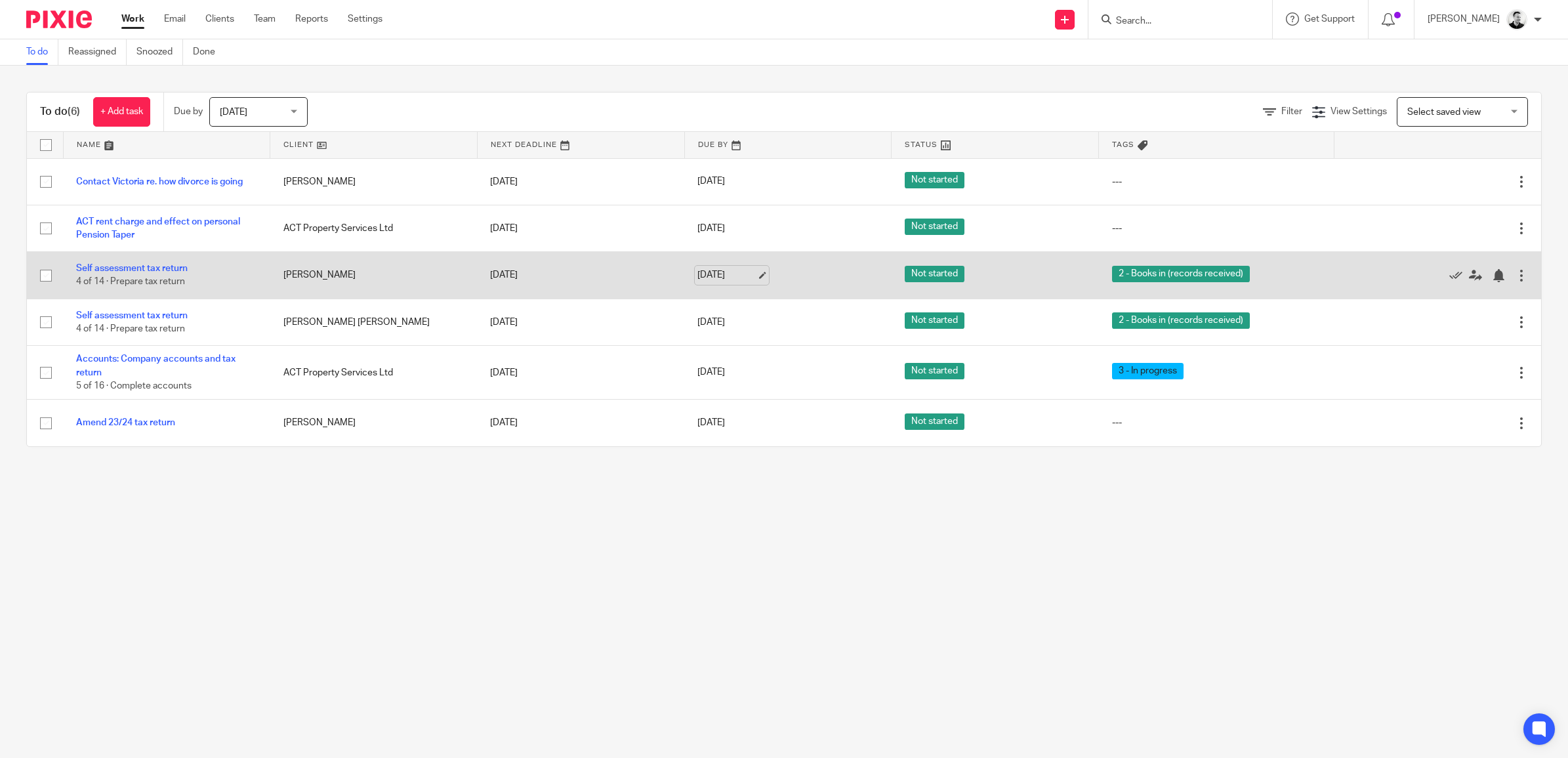
click at [723, 276] on link "[DATE]" at bounding box center [727, 275] width 59 height 14
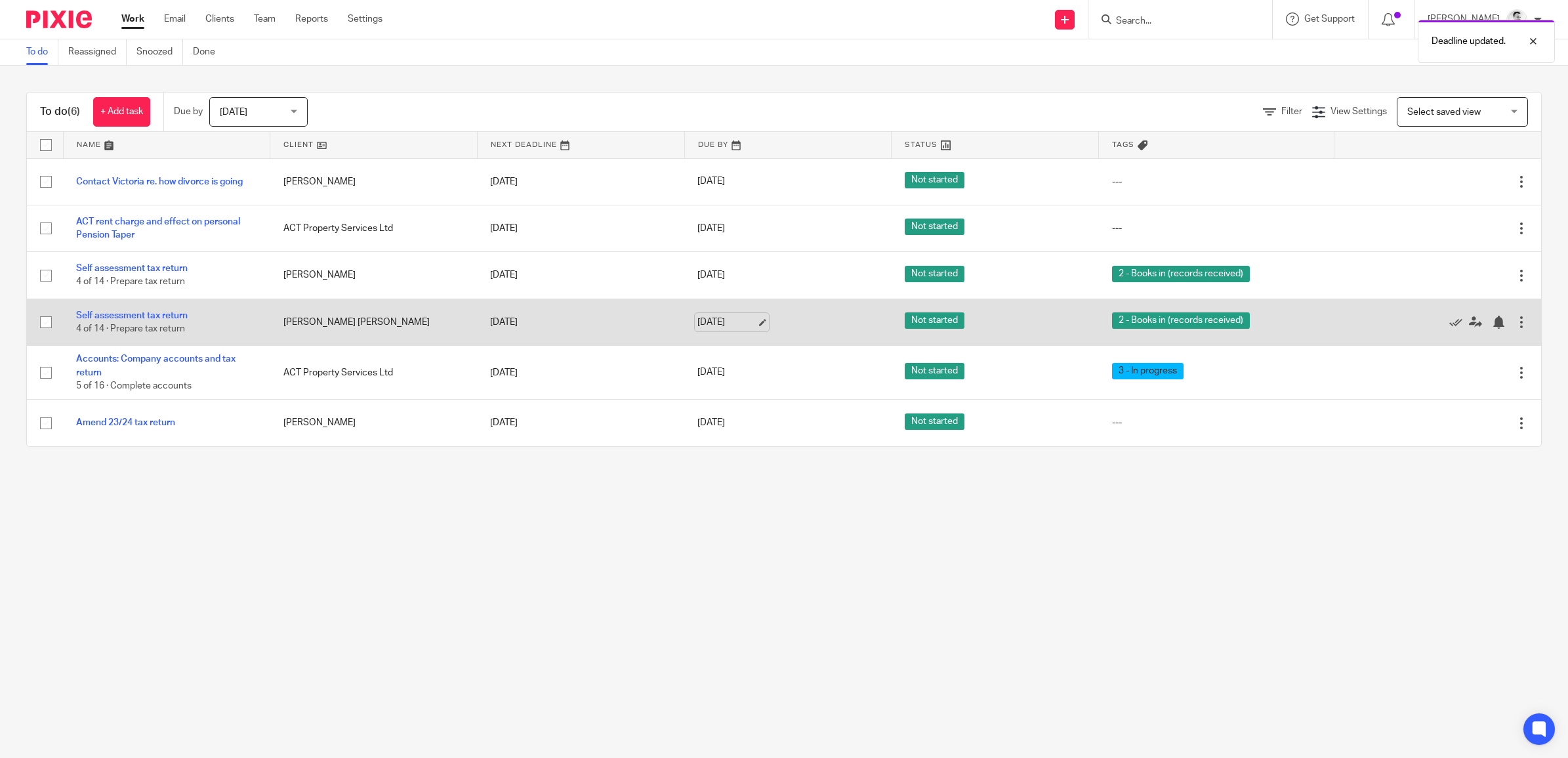
click at [719, 319] on link "[DATE]" at bounding box center [727, 322] width 59 height 14
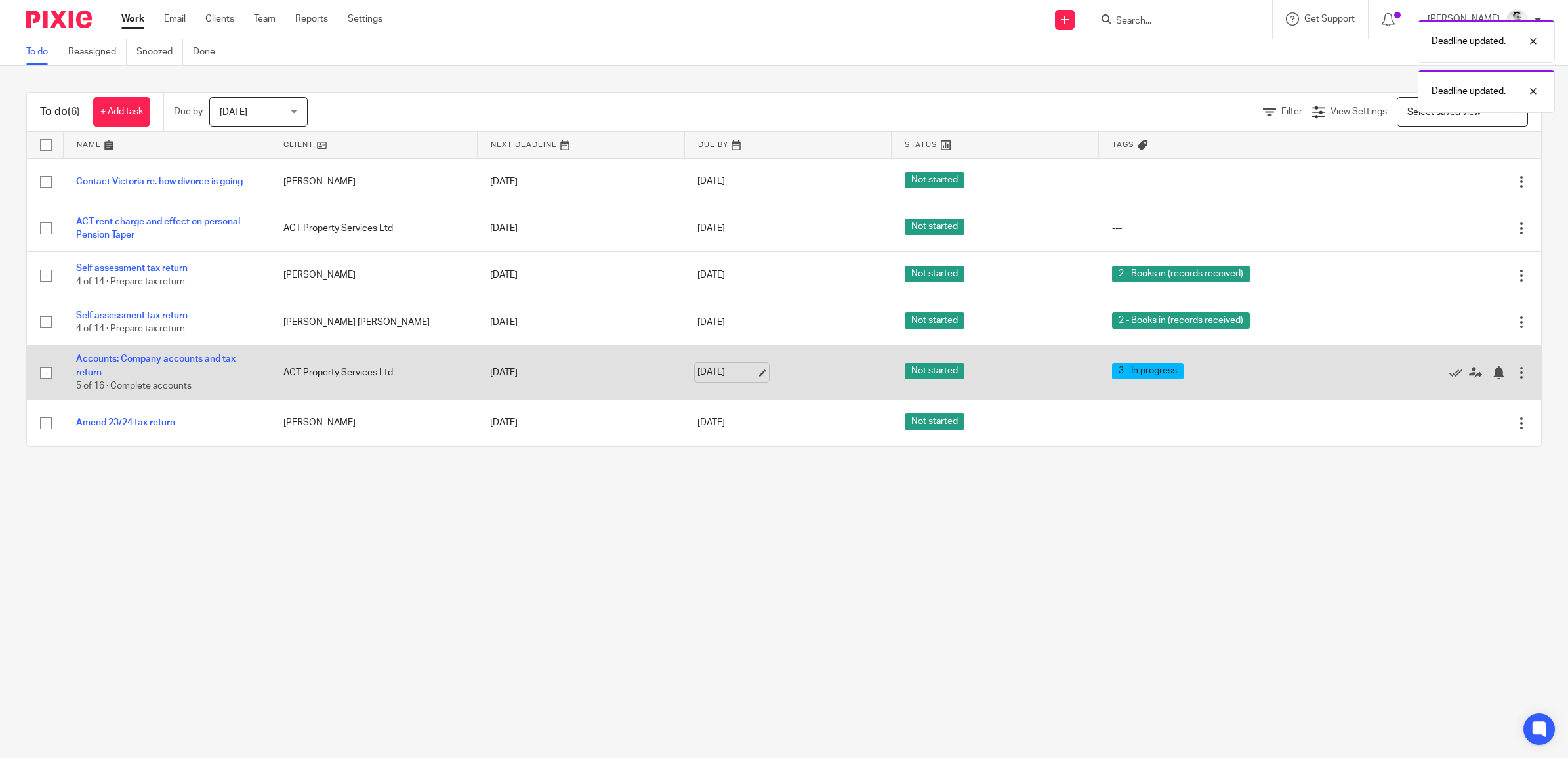
click at [723, 373] on link "[DATE]" at bounding box center [727, 372] width 59 height 14
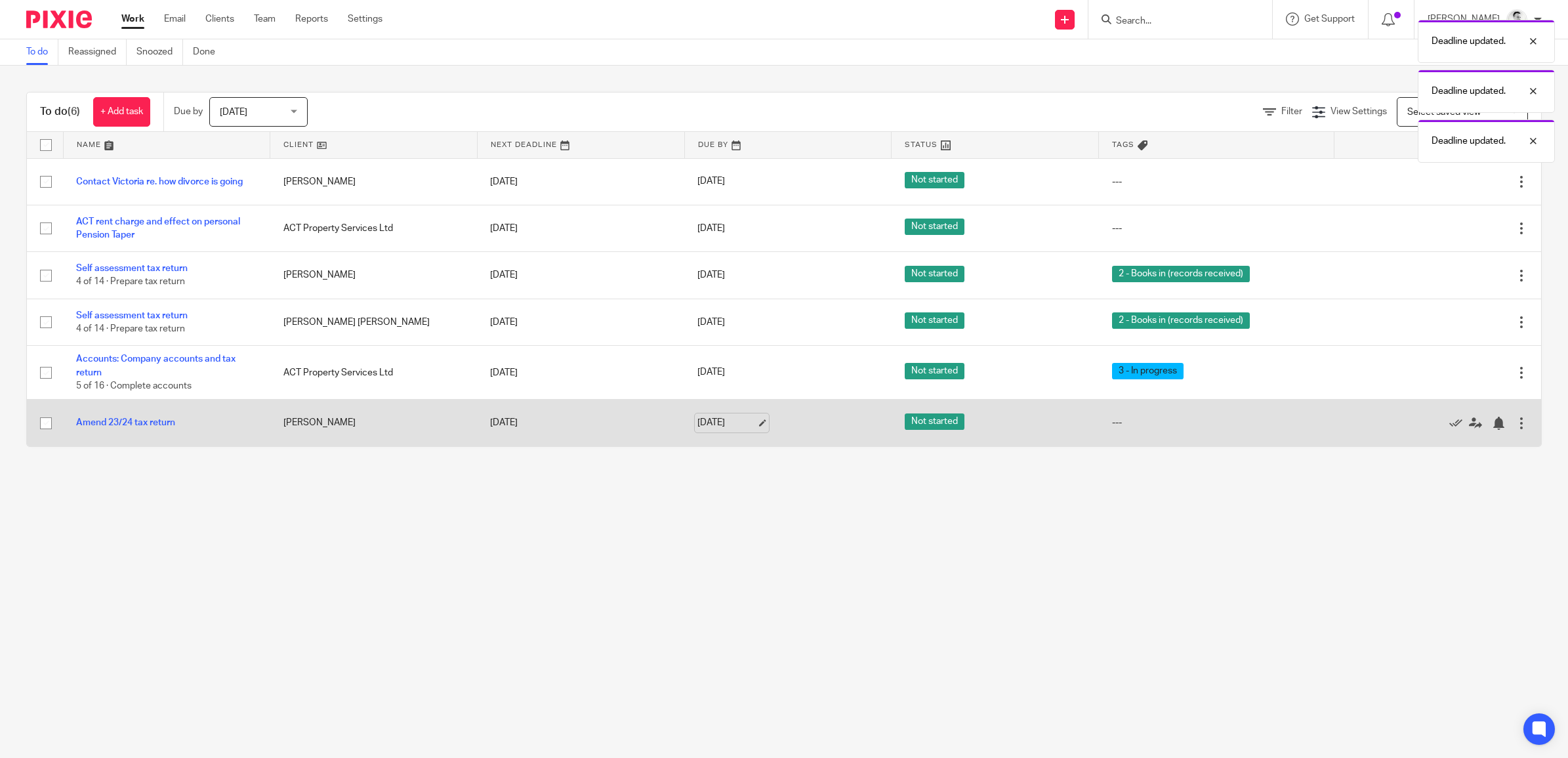
click at [714, 424] on link "[DATE]" at bounding box center [727, 422] width 59 height 14
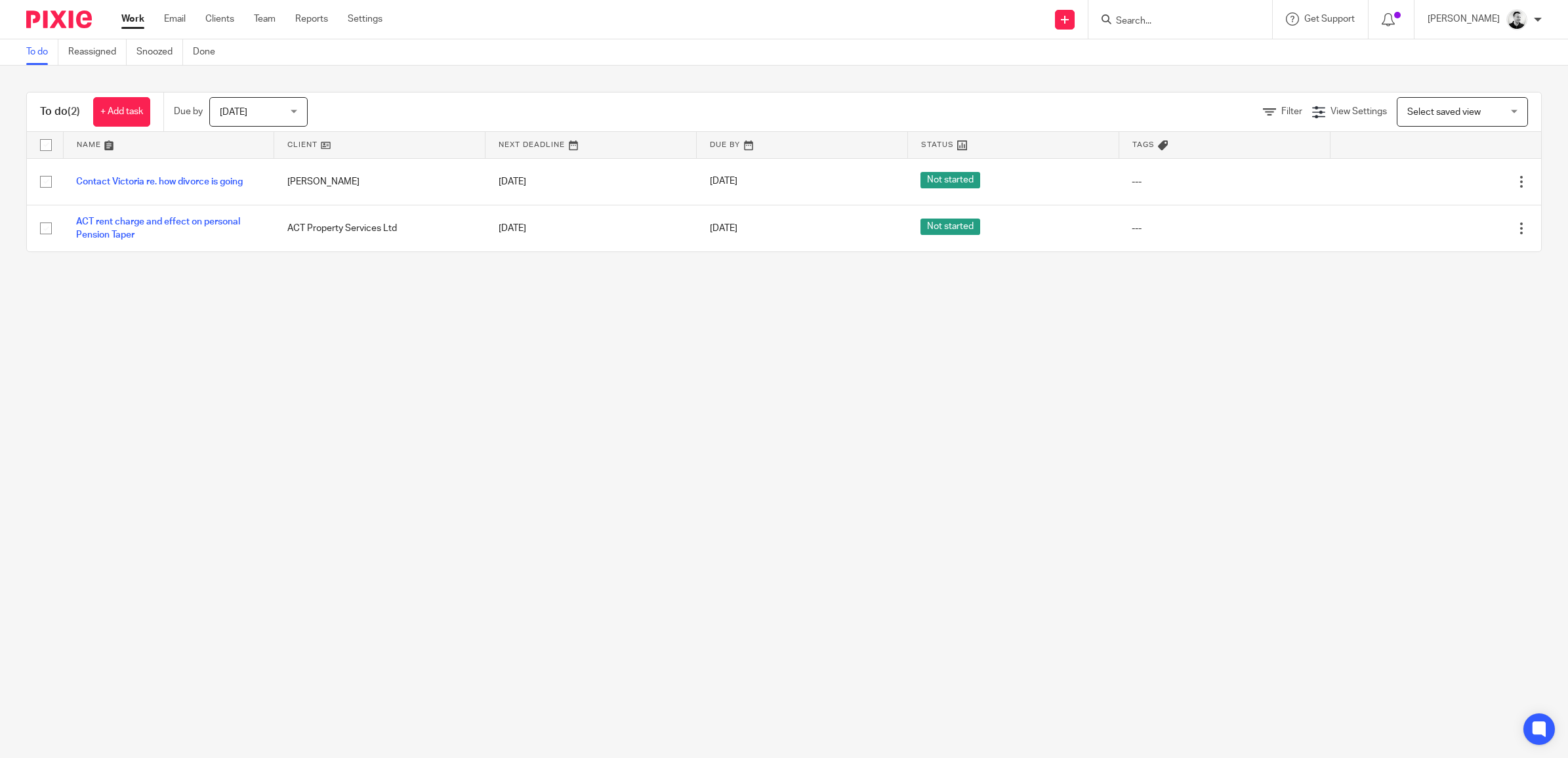
click at [257, 116] on span "[DATE]" at bounding box center [254, 111] width 70 height 28
click at [246, 194] on span "This week" at bounding box center [241, 193] width 41 height 9
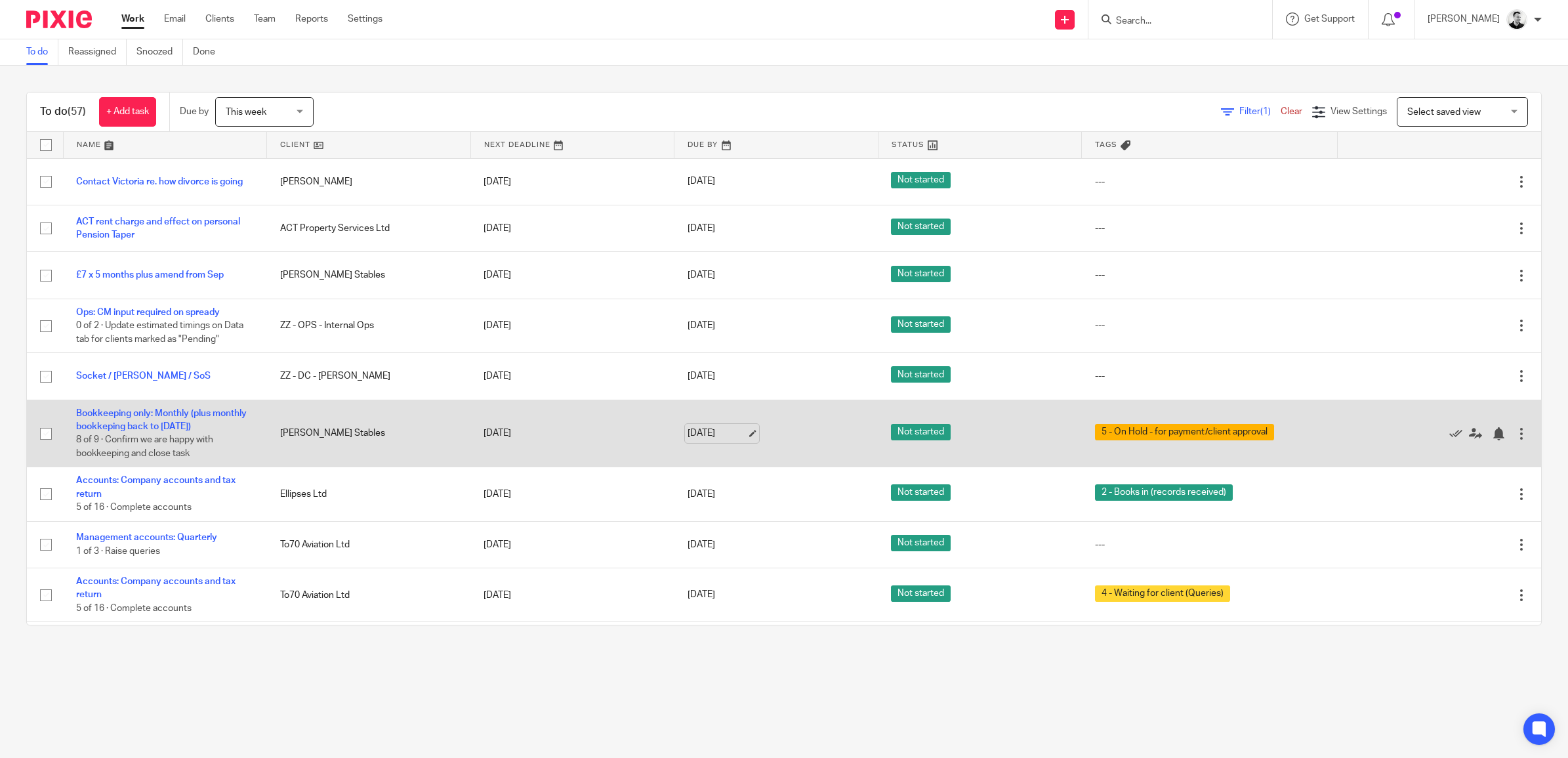
click at [690, 434] on link "[DATE]" at bounding box center [717, 433] width 59 height 14
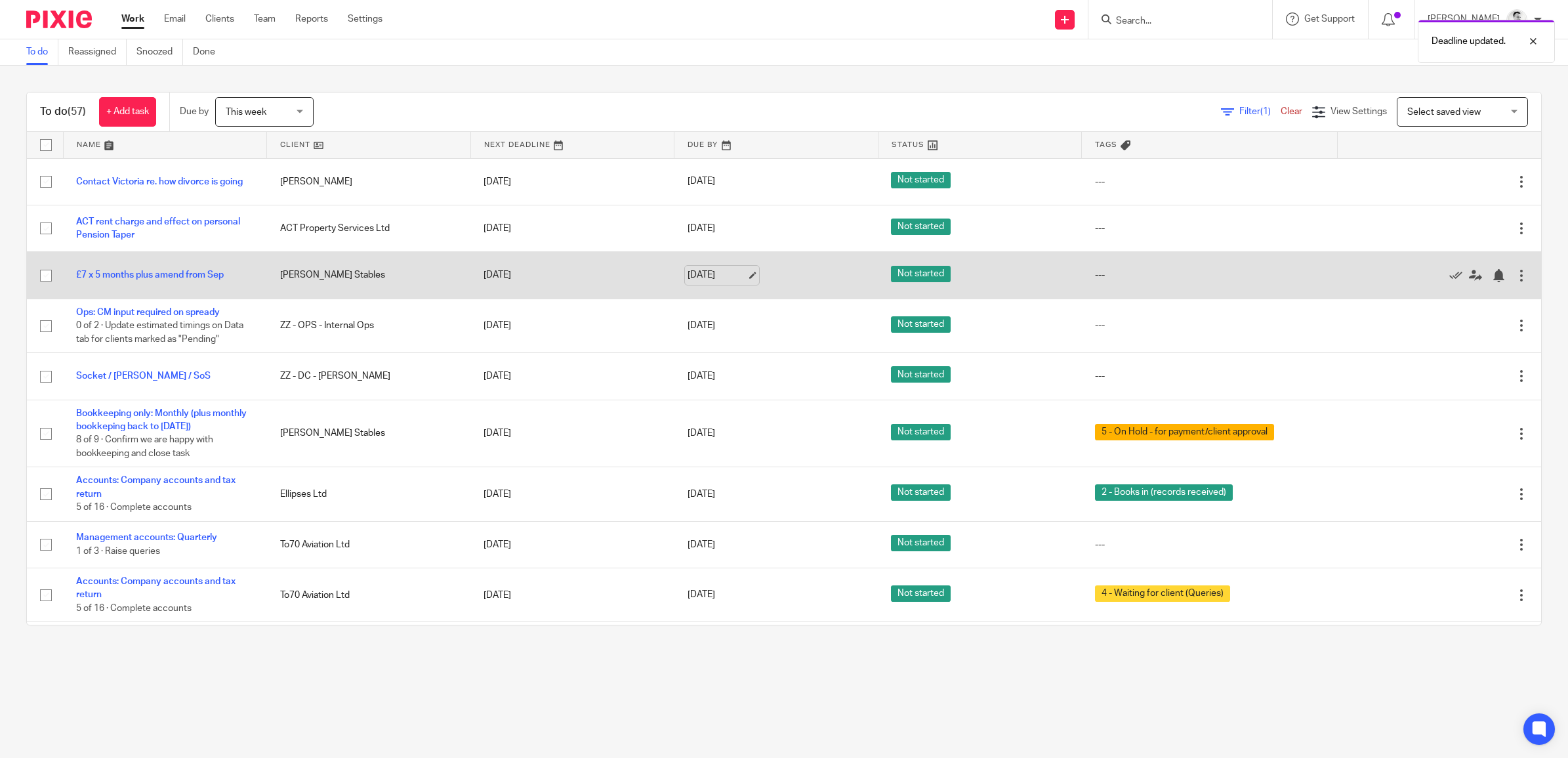
click at [689, 274] on link "[DATE]" at bounding box center [717, 275] width 59 height 14
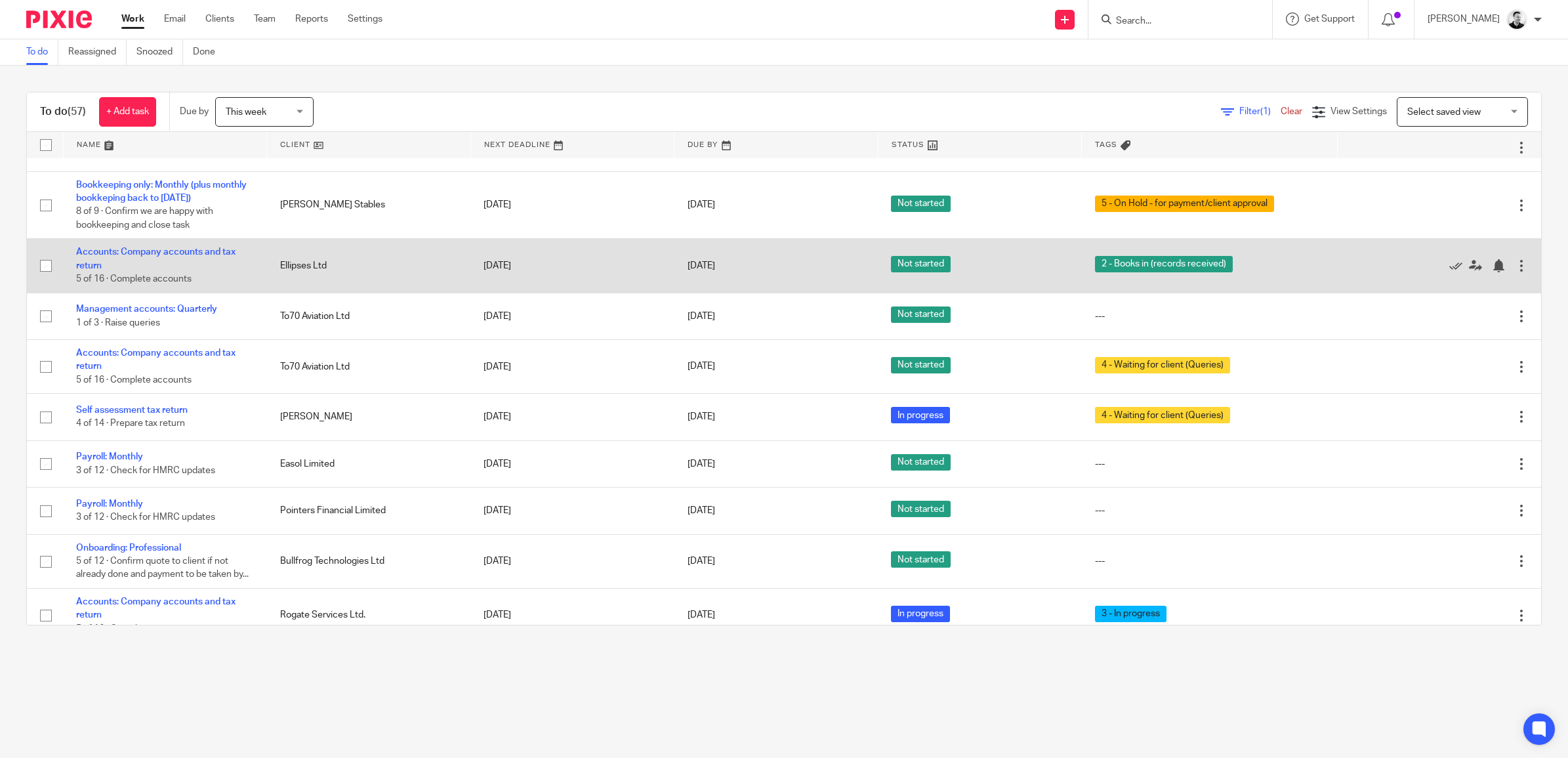
scroll to position [246, 0]
